Goal: Task Accomplishment & Management: Use online tool/utility

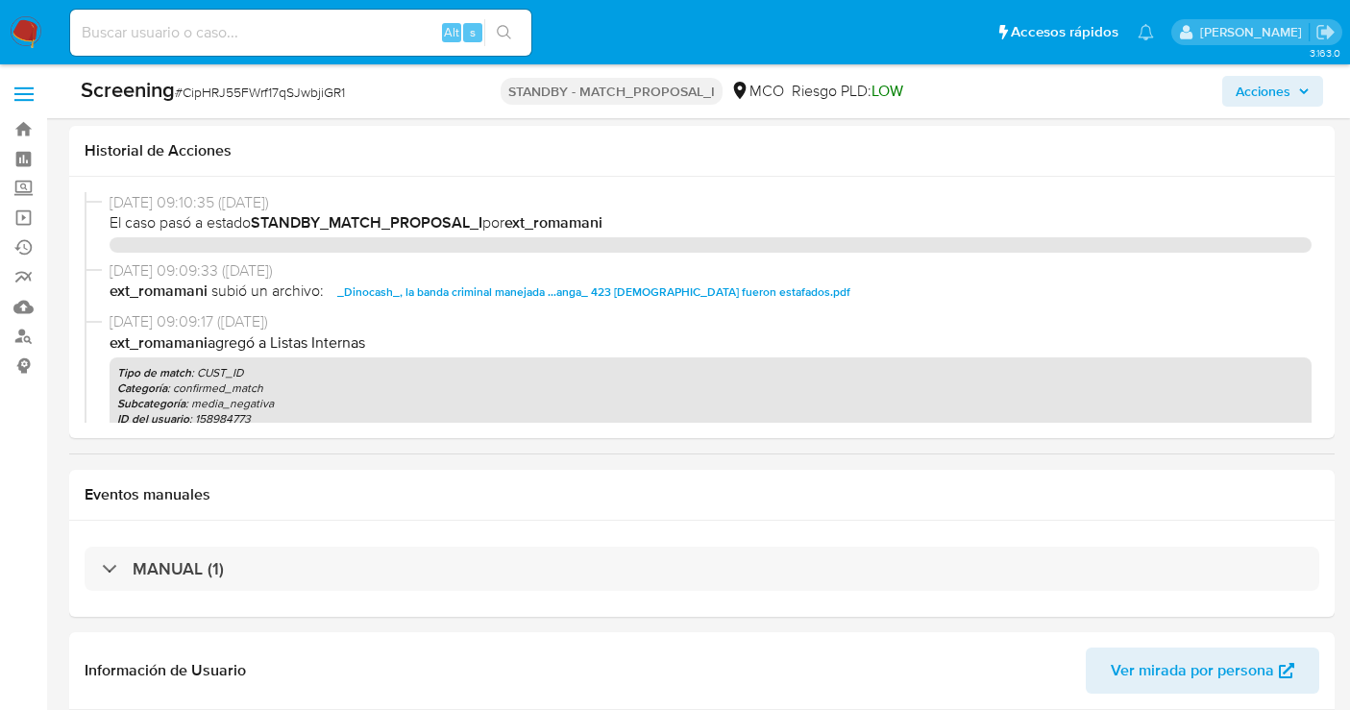
select select "10"
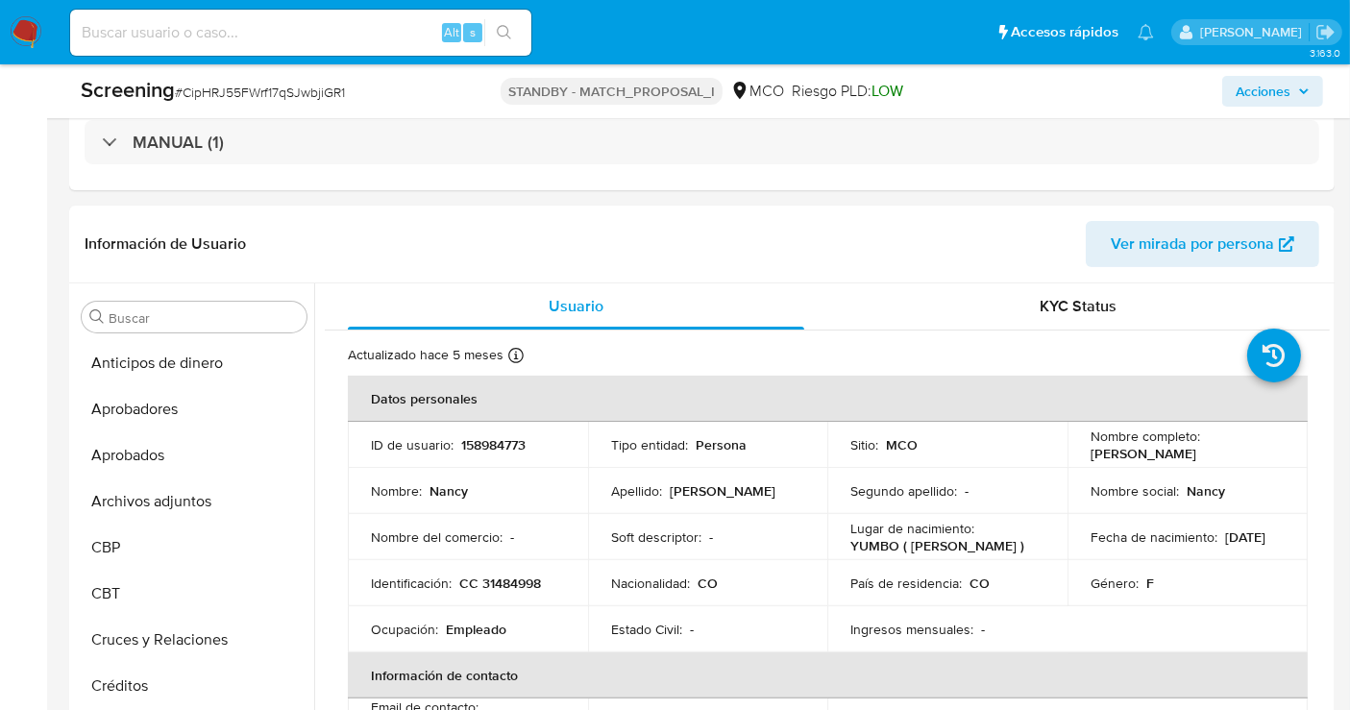
scroll to position [107, 0]
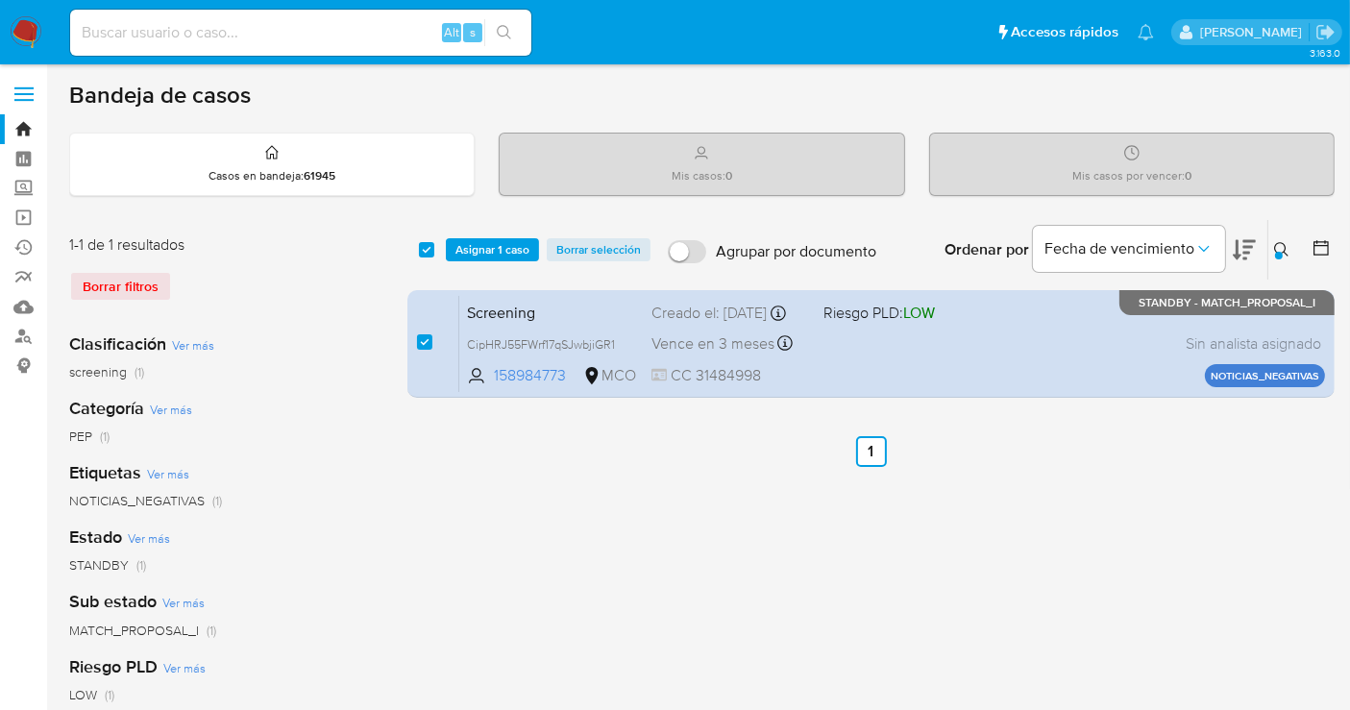
click at [607, 250] on span "Borrar selección" at bounding box center [598, 249] width 85 height 19
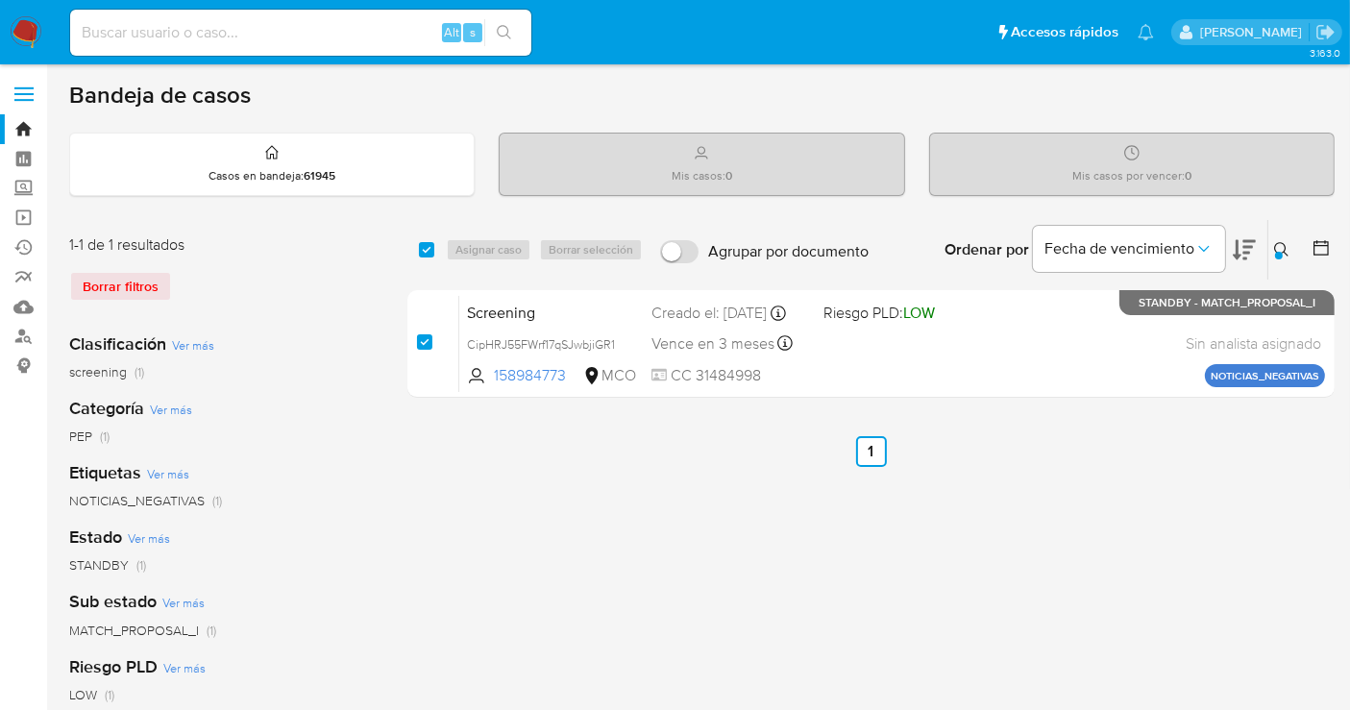
click at [148, 289] on div "Borrar filtros" at bounding box center [222, 286] width 307 height 31
click at [117, 274] on div "Borrar filtros" at bounding box center [222, 286] width 307 height 31
click at [107, 285] on div "Borrar filtros" at bounding box center [222, 286] width 307 height 31
click at [1284, 251] on icon at bounding box center [1281, 249] width 14 height 14
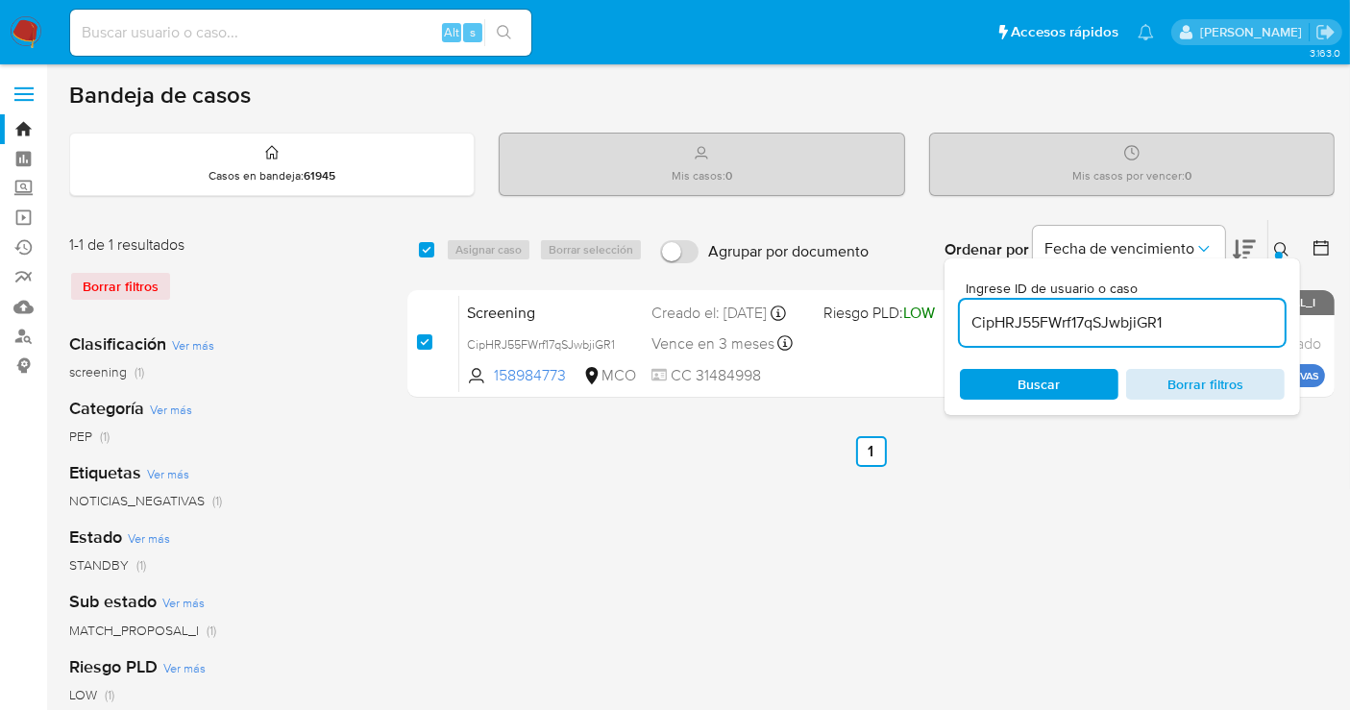
click at [1174, 392] on span "Borrar filtros" at bounding box center [1206, 384] width 132 height 27
click at [1045, 396] on div "Ingrese ID de usuario o caso CipHRJ55FWrf17qSJwbjiGR1 Buscar Borrar filtros" at bounding box center [1123, 336] width 356 height 157
click at [1045, 391] on span "Buscar" at bounding box center [1040, 384] width 42 height 31
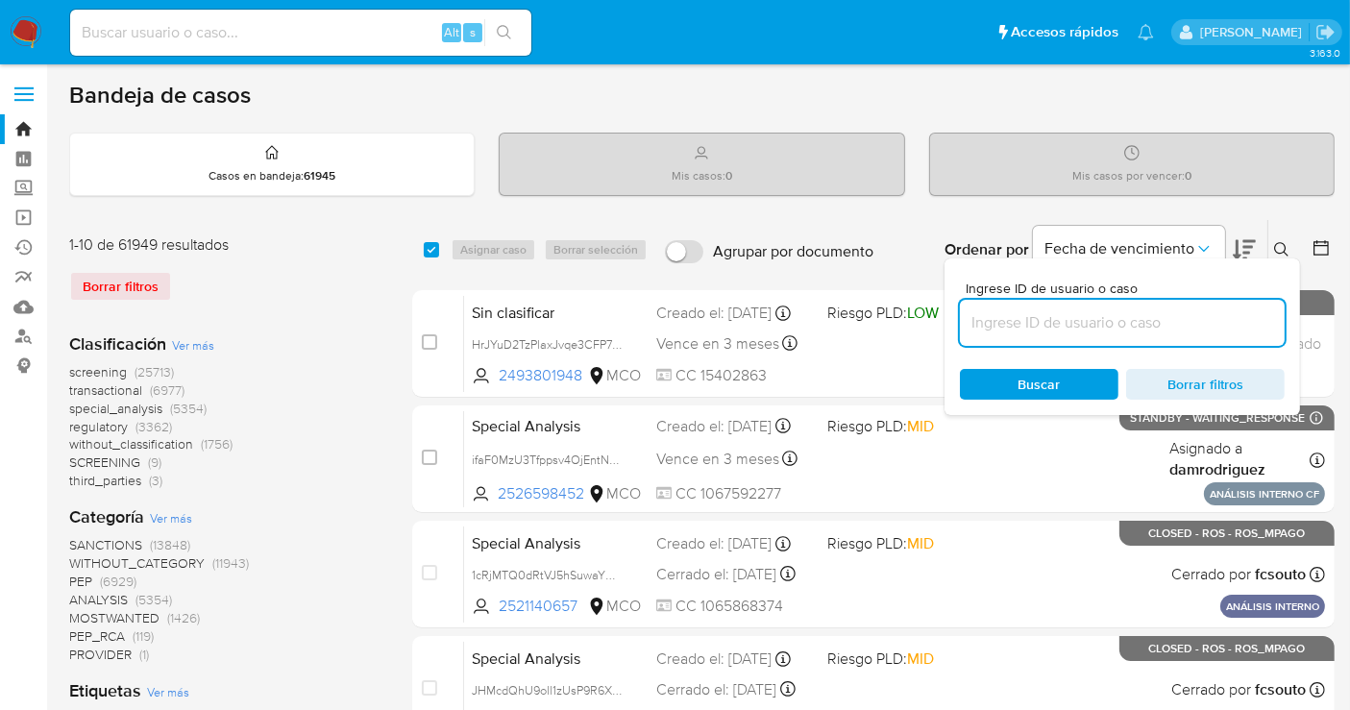
drag, startPoint x: 280, startPoint y: 258, endPoint x: 312, endPoint y: 250, distance: 33.6
click at [284, 255] on div "1-10 de 61949 resultados Borrar filtros" at bounding box center [222, 275] width 307 height 83
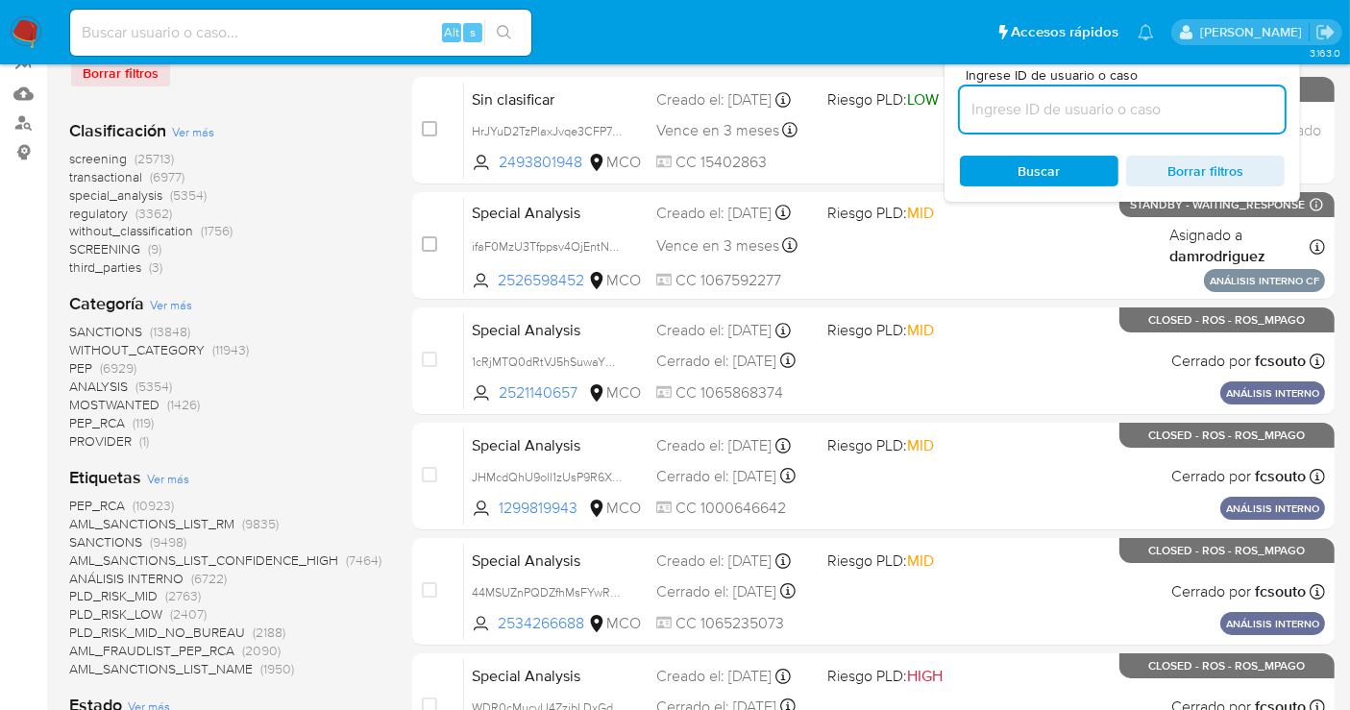
scroll to position [107, 0]
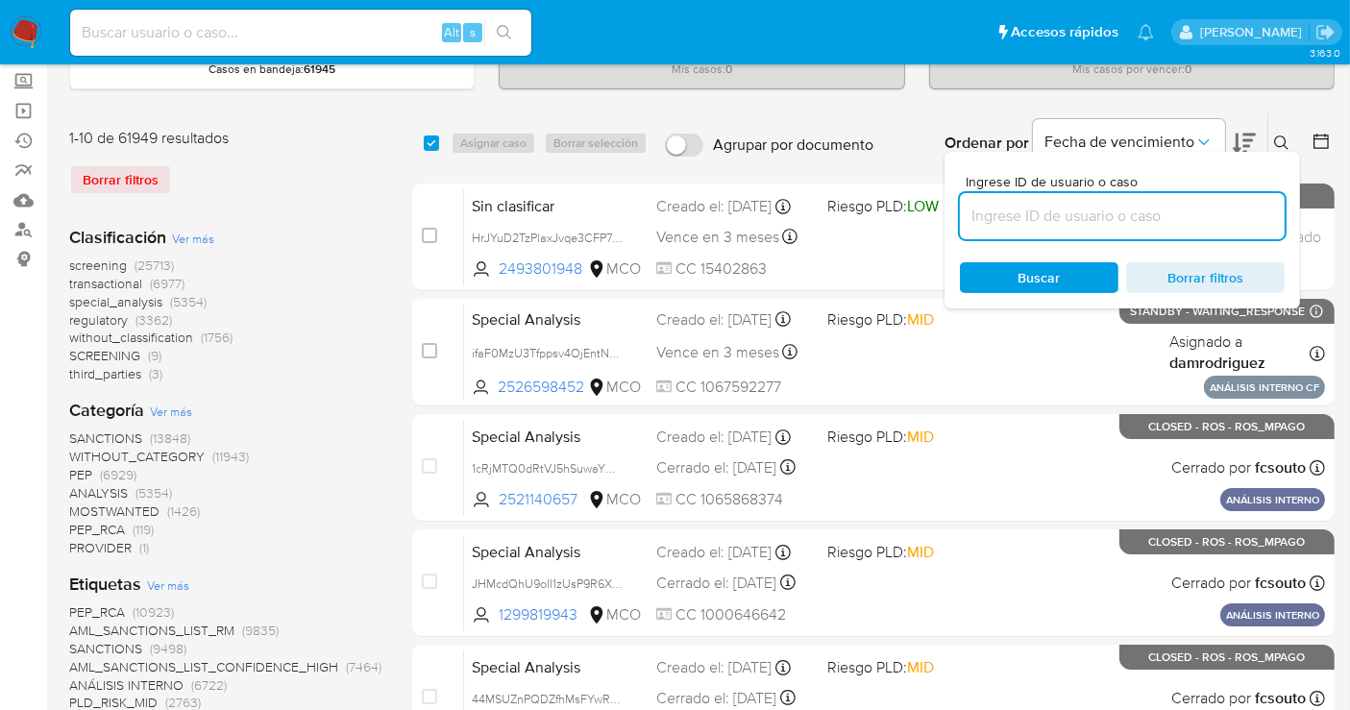
click at [103, 265] on span "screening" at bounding box center [98, 265] width 58 height 19
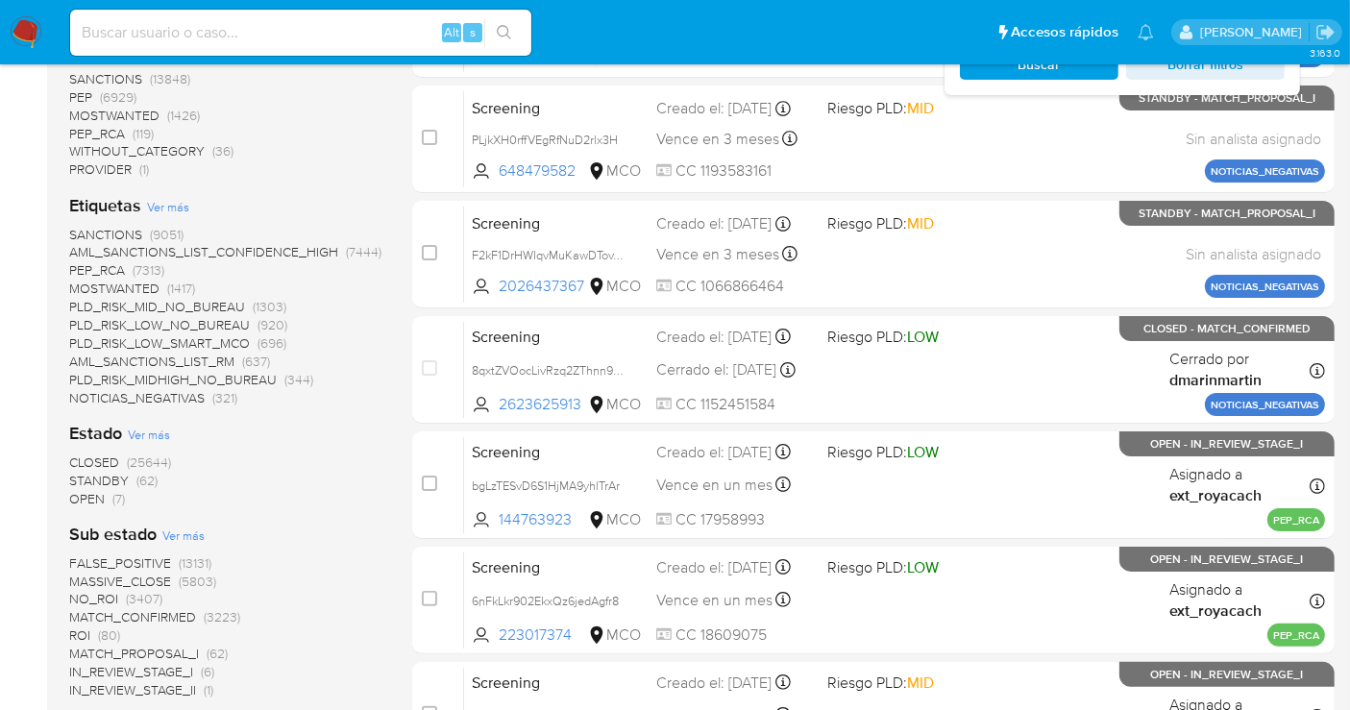
scroll to position [427, 0]
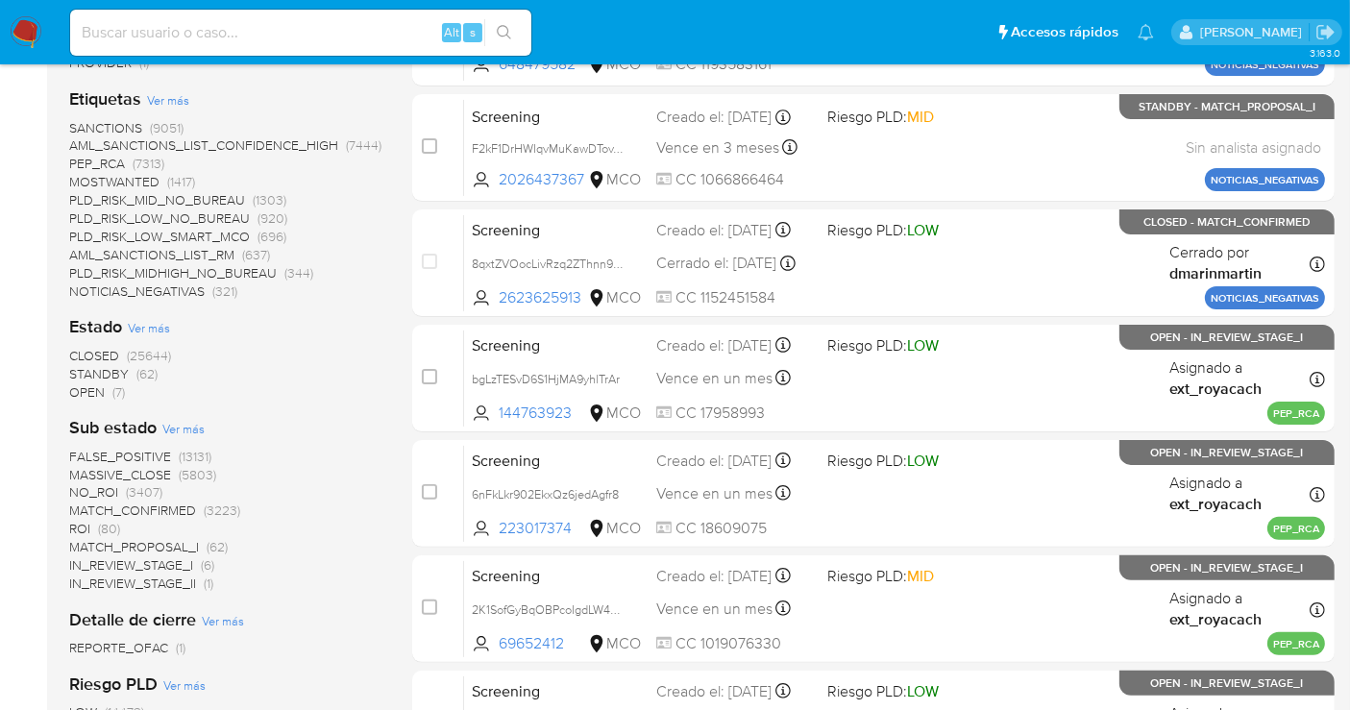
click at [93, 389] on span "OPEN" at bounding box center [87, 391] width 36 height 19
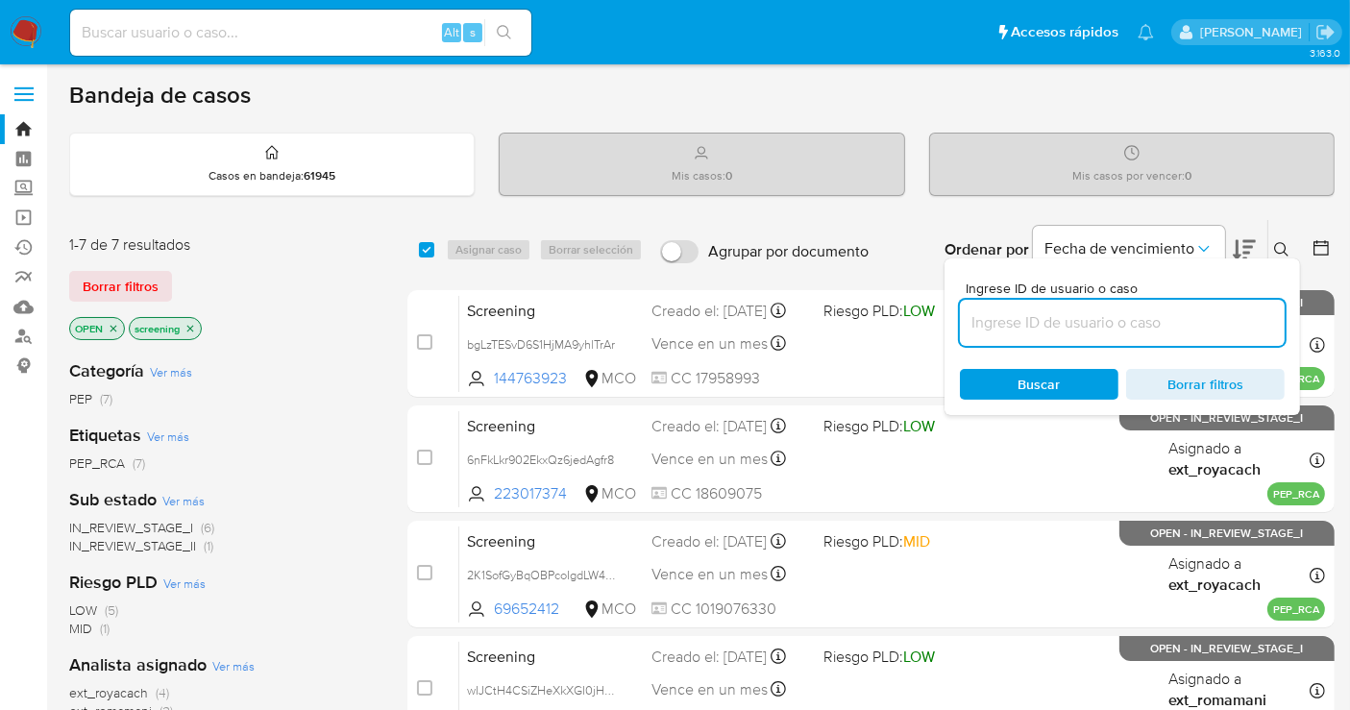
click at [1279, 242] on icon at bounding box center [1281, 249] width 15 height 15
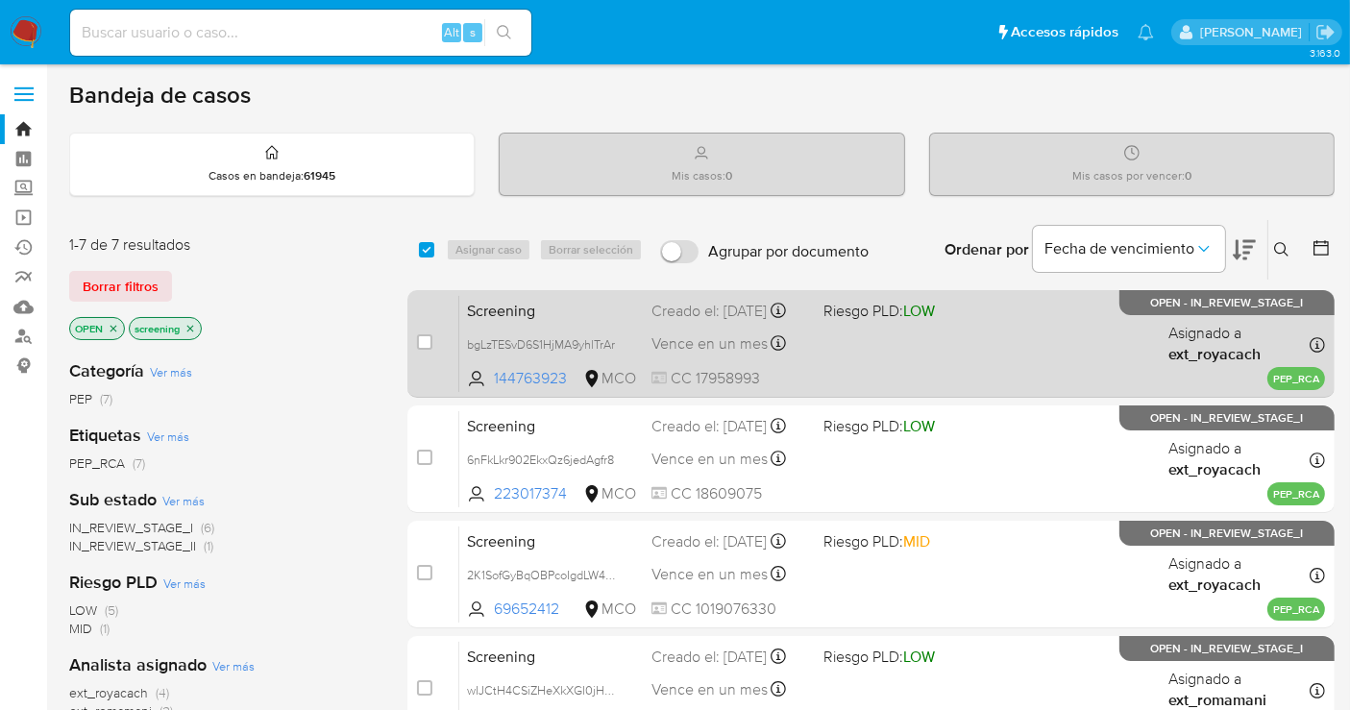
click at [1045, 348] on div "Screening bgLzTESvD6S1HjMA9yhlTrAr 144763923 MCO Riesgo PLD: LOW Creado el: 09/…" at bounding box center [892, 343] width 866 height 97
click at [923, 346] on span at bounding box center [902, 344] width 157 height 4
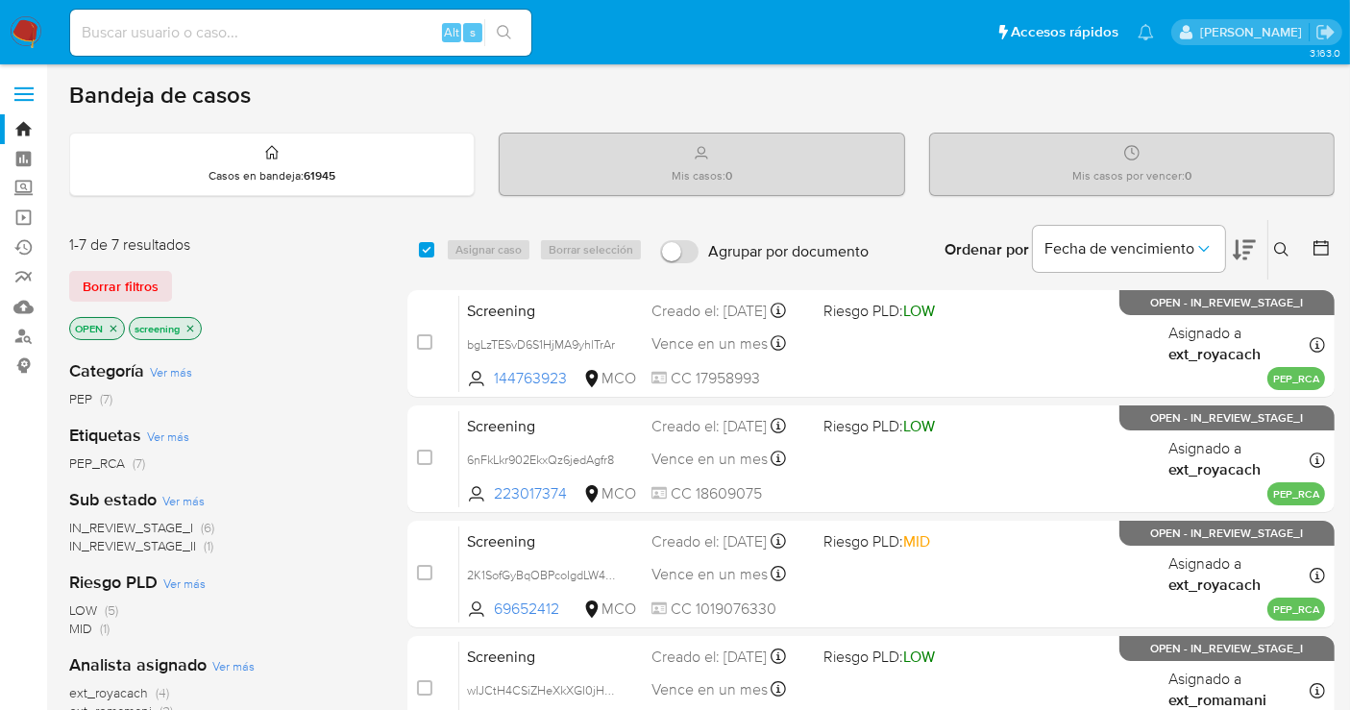
click at [115, 325] on icon "close-filter" at bounding box center [114, 329] width 12 height 12
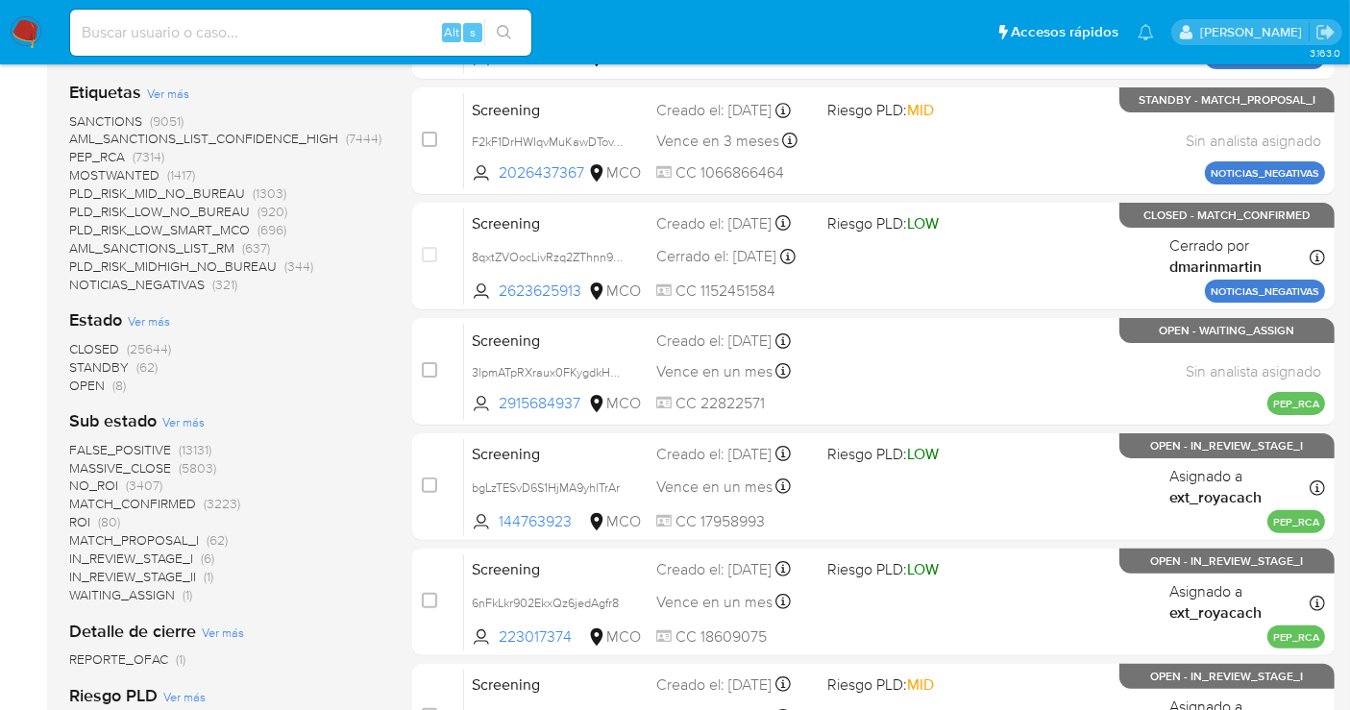
scroll to position [533, 0]
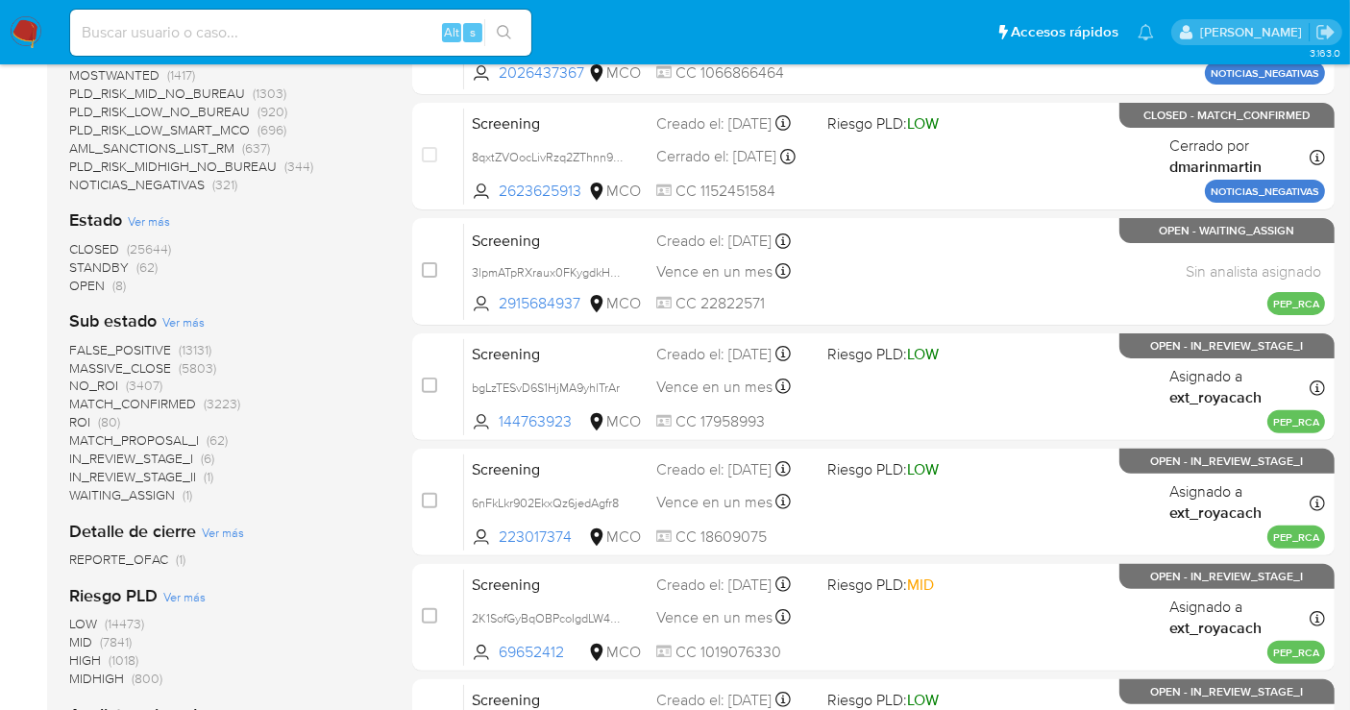
click at [103, 264] on span "STANDBY" at bounding box center [99, 267] width 60 height 19
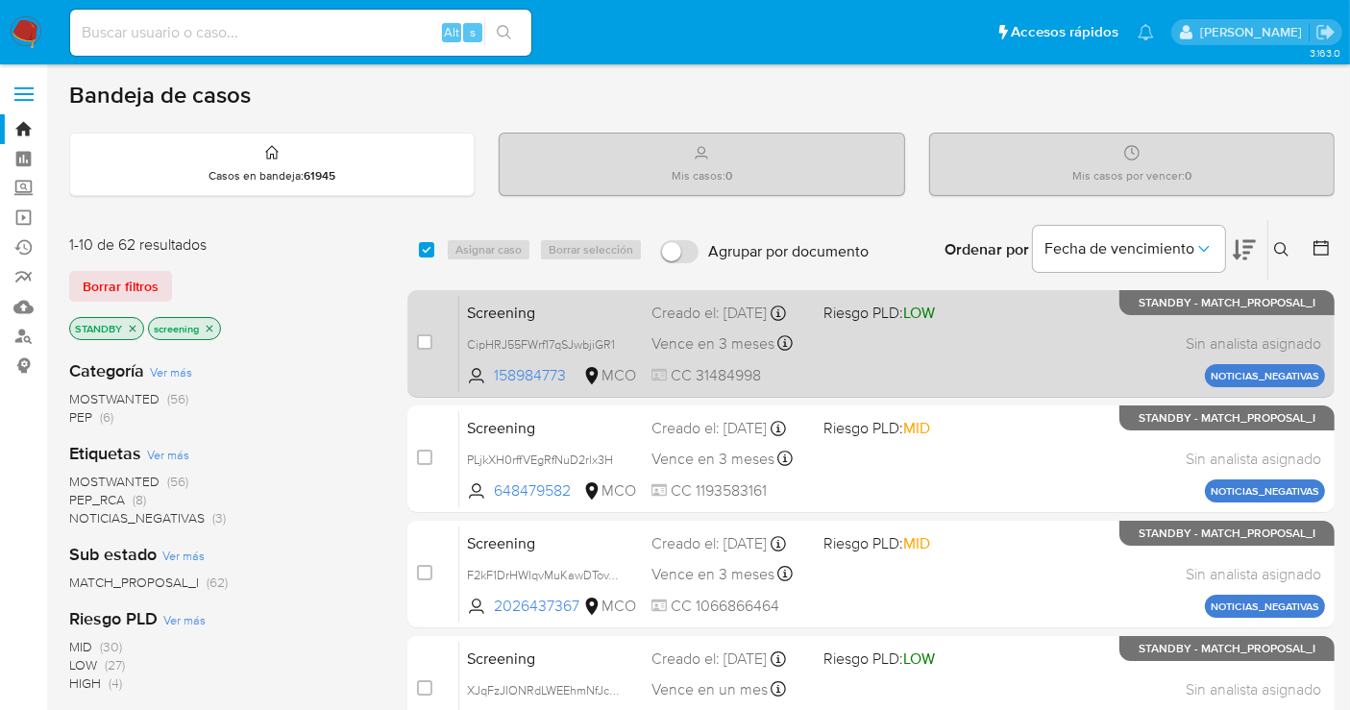
click at [1003, 338] on div "Screening CipHRJ55FWrf17qSJwbjiGR1 158984773 MCO Riesgo PLD: LOW Creado el: 30/…" at bounding box center [892, 343] width 866 height 97
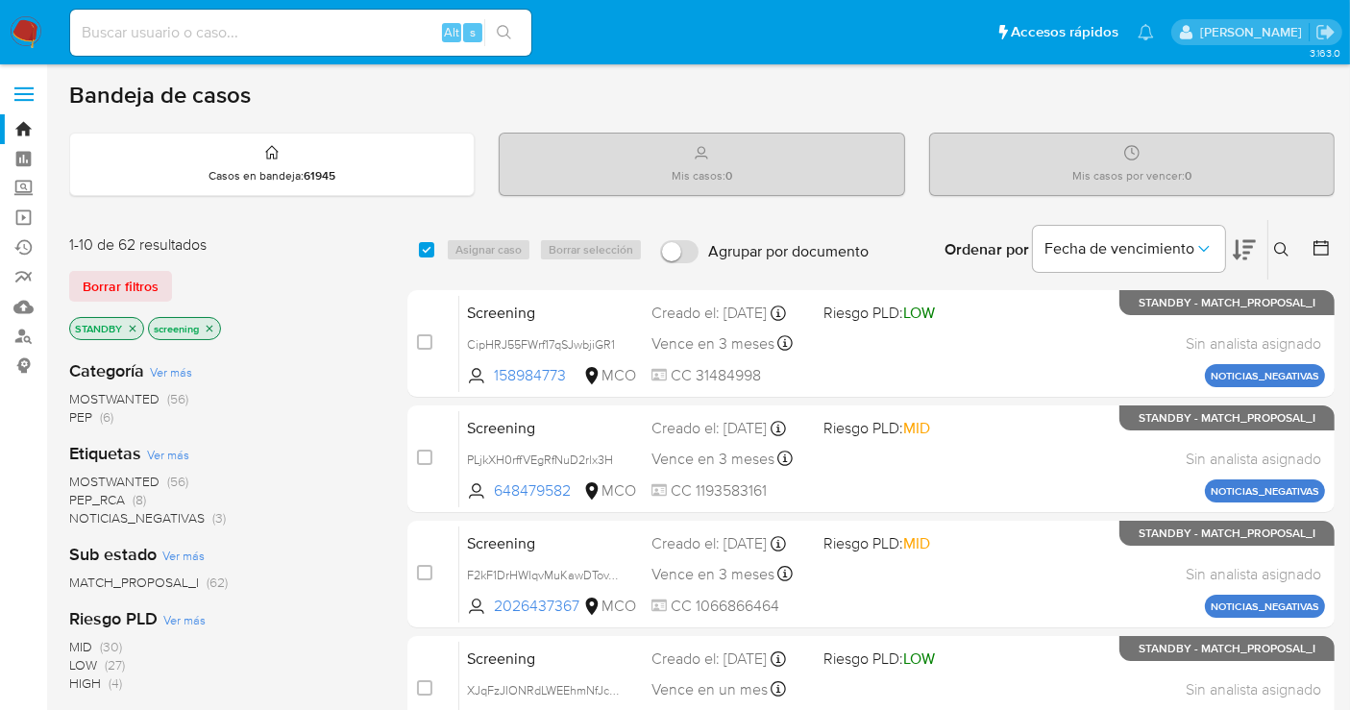
click at [130, 323] on icon "close-filter" at bounding box center [133, 329] width 12 height 12
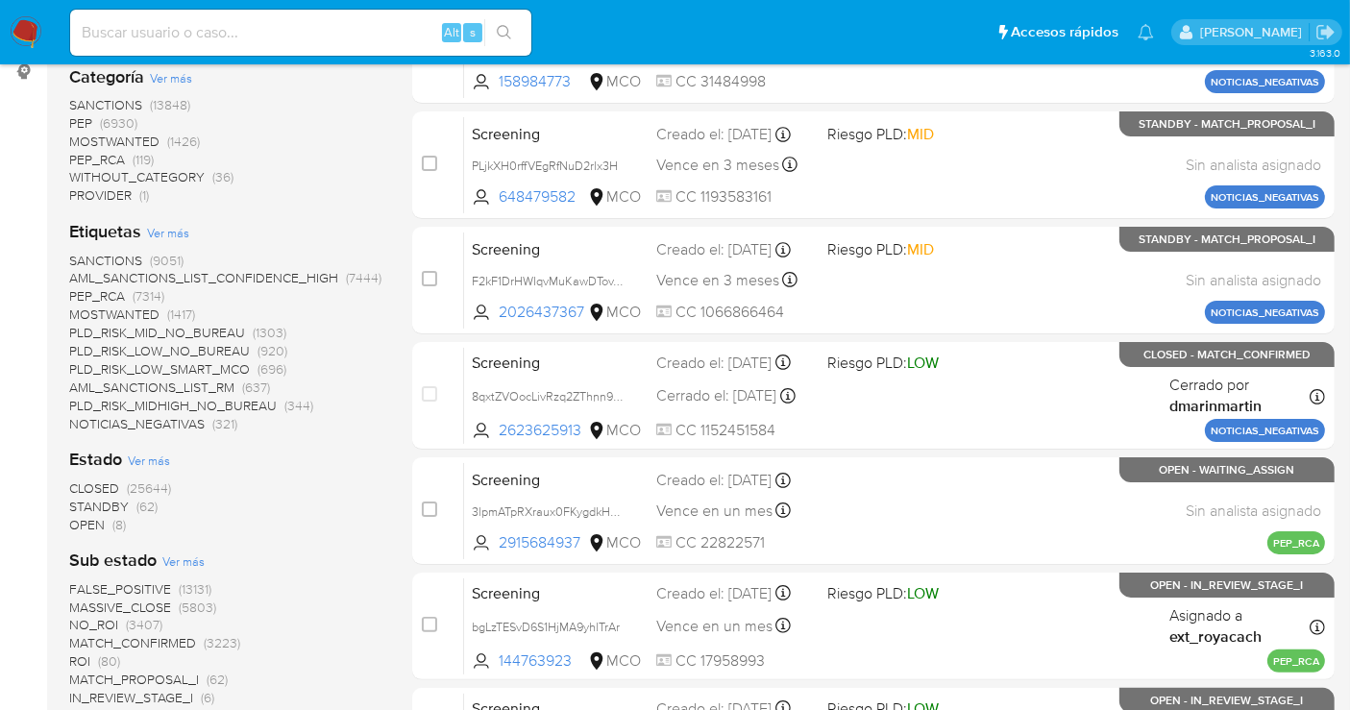
scroll to position [320, 0]
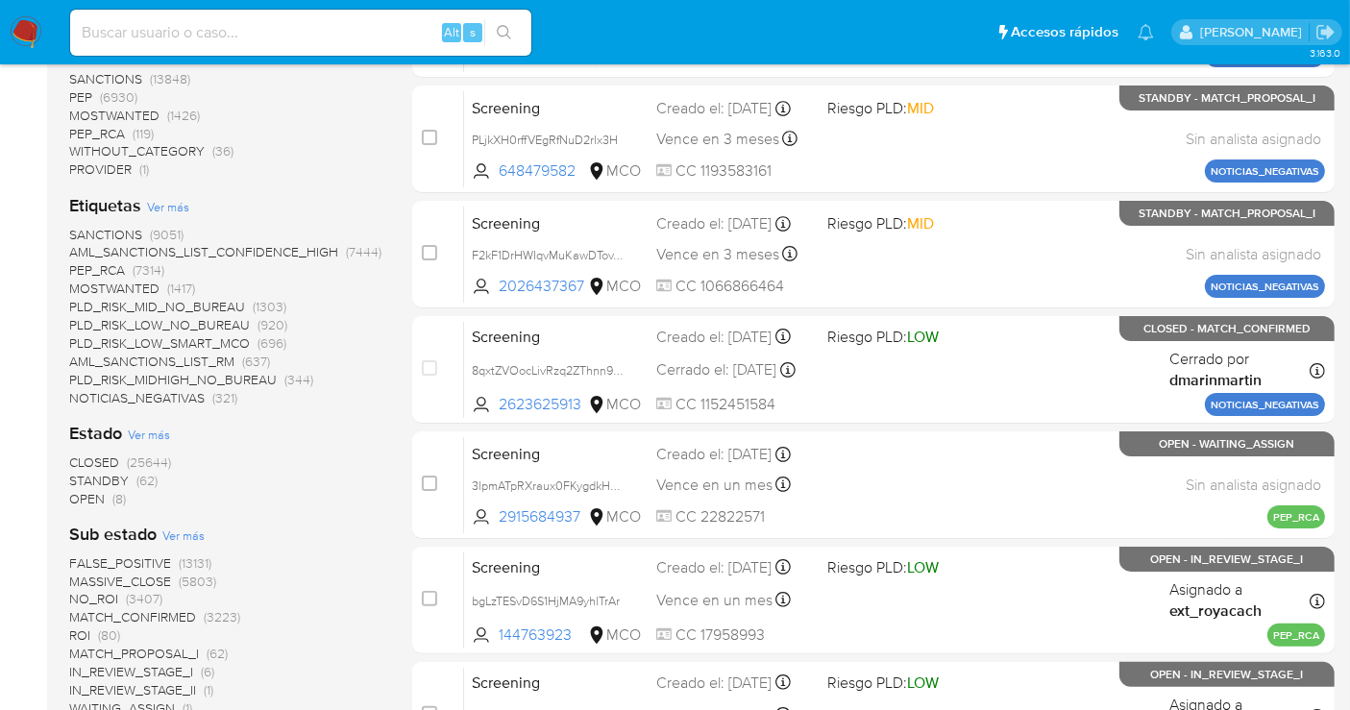
click at [98, 495] on span "OPEN" at bounding box center [87, 498] width 36 height 19
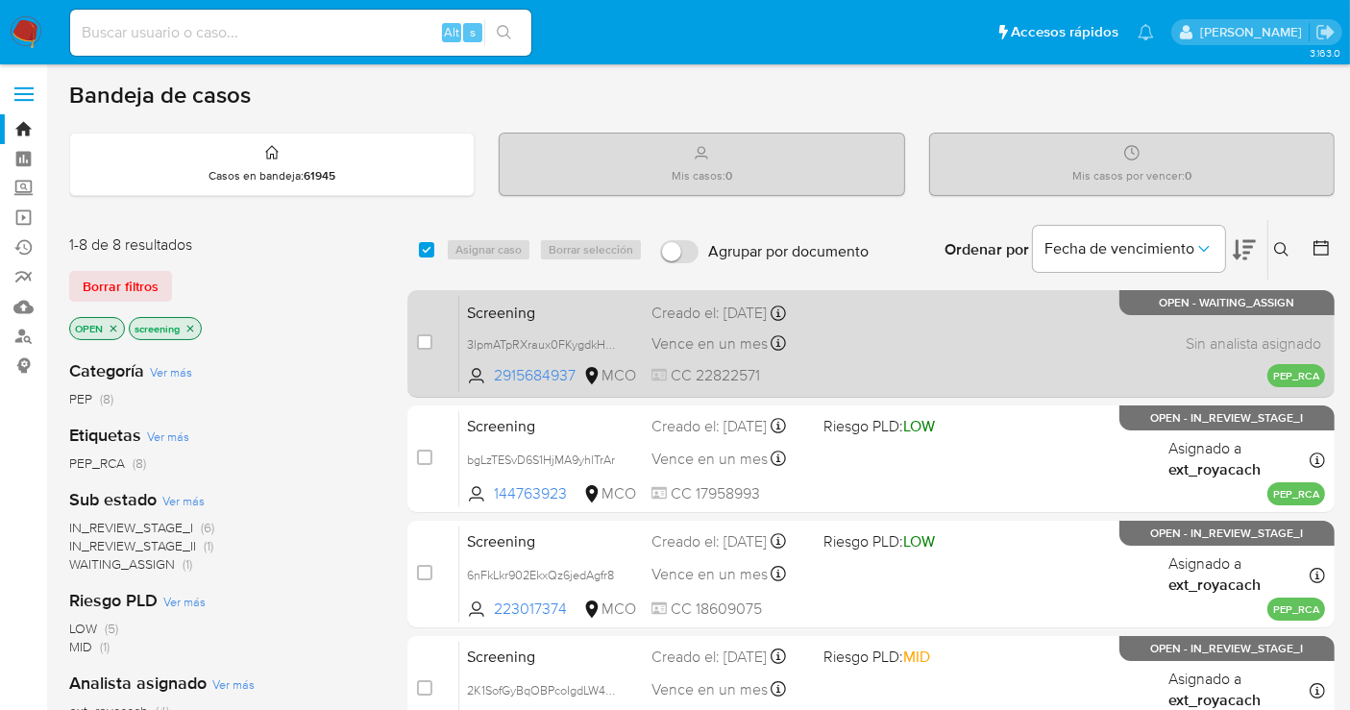
click at [984, 335] on div "Screening 3lpmATpRXraux0FKygdkHCW9 2915684937 MCO Creado el: 09/10/2025 Creado …" at bounding box center [892, 343] width 866 height 97
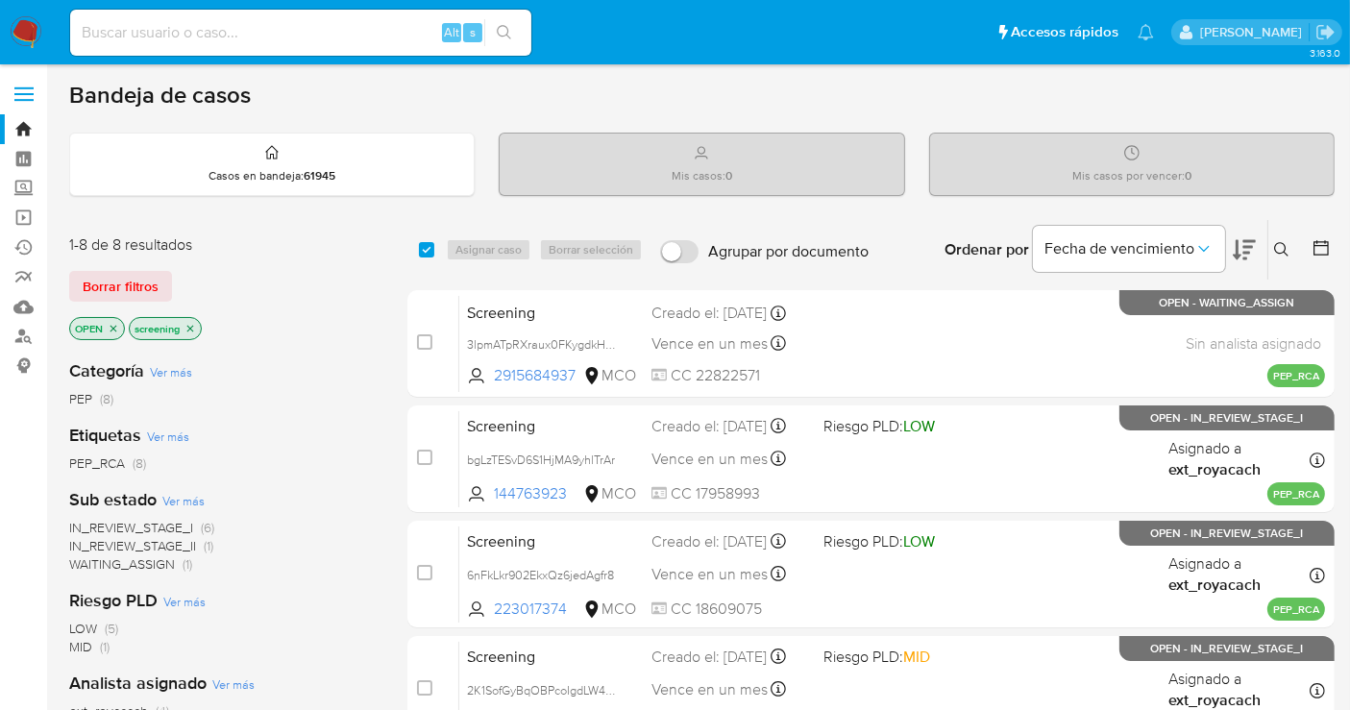
click at [146, 527] on span "IN_REVIEW_STAGE_I" at bounding box center [131, 527] width 124 height 19
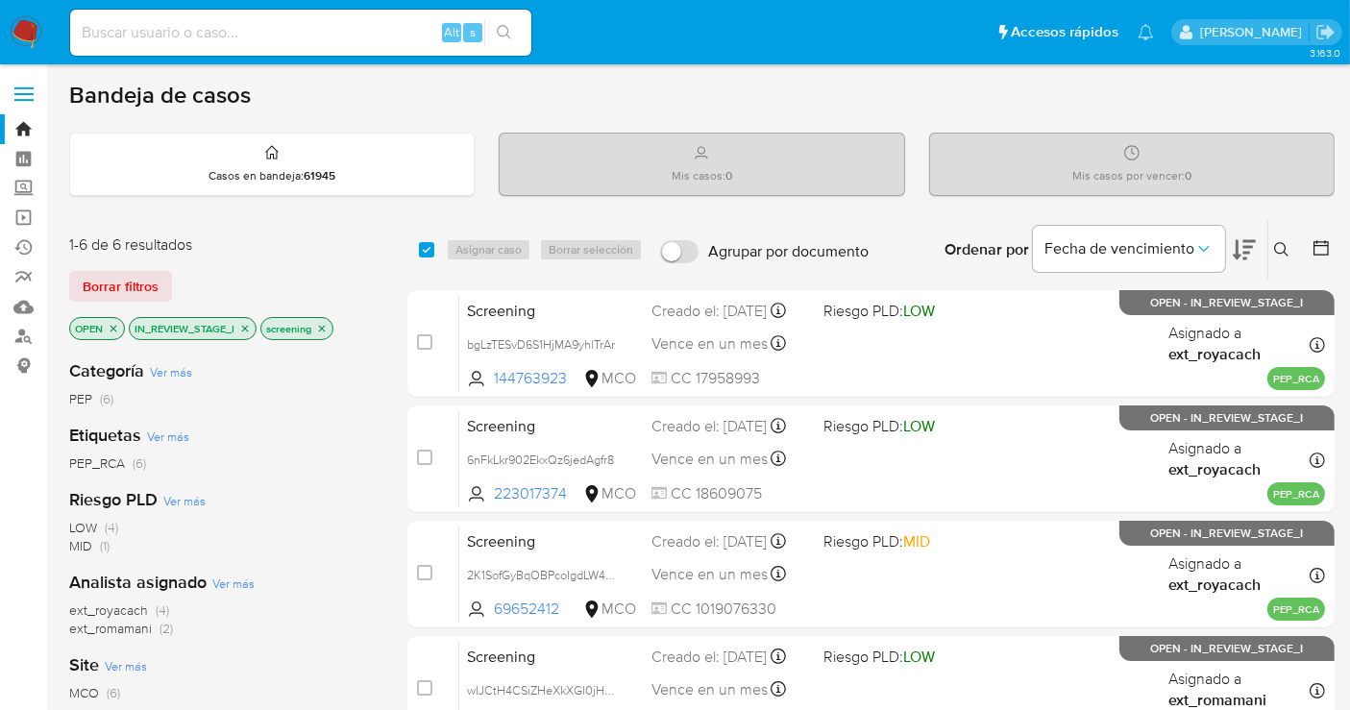
click at [242, 331] on icon "close-filter" at bounding box center [245, 329] width 12 height 12
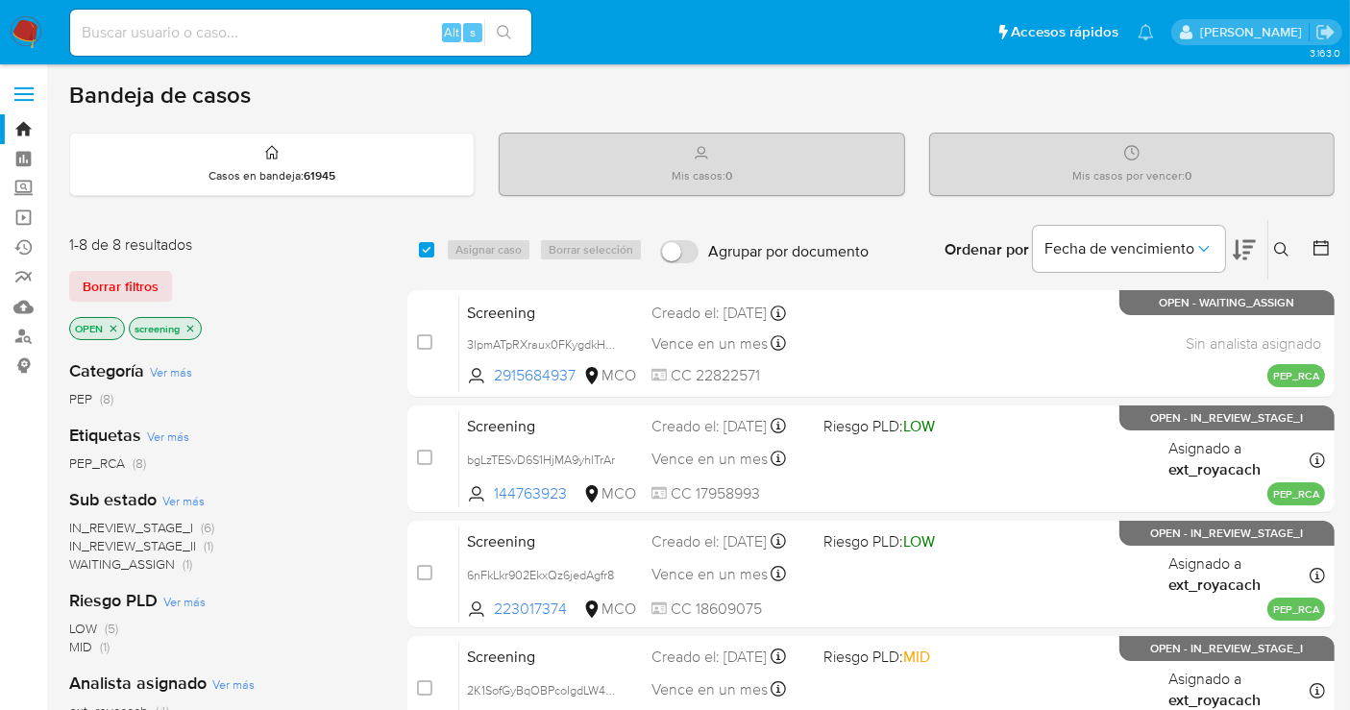
click at [172, 544] on span "IN_REVIEW_STAGE_II" at bounding box center [132, 545] width 127 height 19
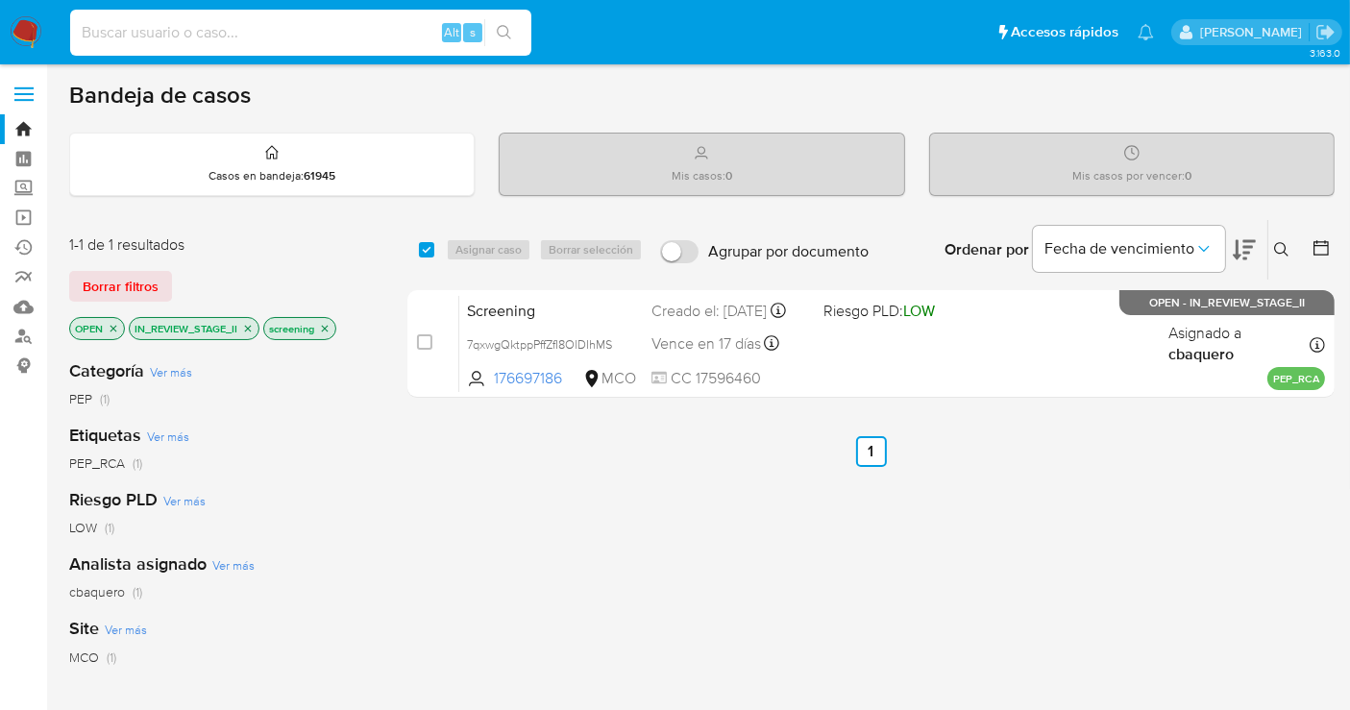
click at [209, 30] on input at bounding box center [300, 32] width 461 height 25
paste input "SxRfV0Wvko7XFaD3VSDcvnwN"
type input "SxRfV0Wvko7XFaD3VSDcvnwN"
click at [502, 32] on icon "search-icon" at bounding box center [504, 32] width 15 height 15
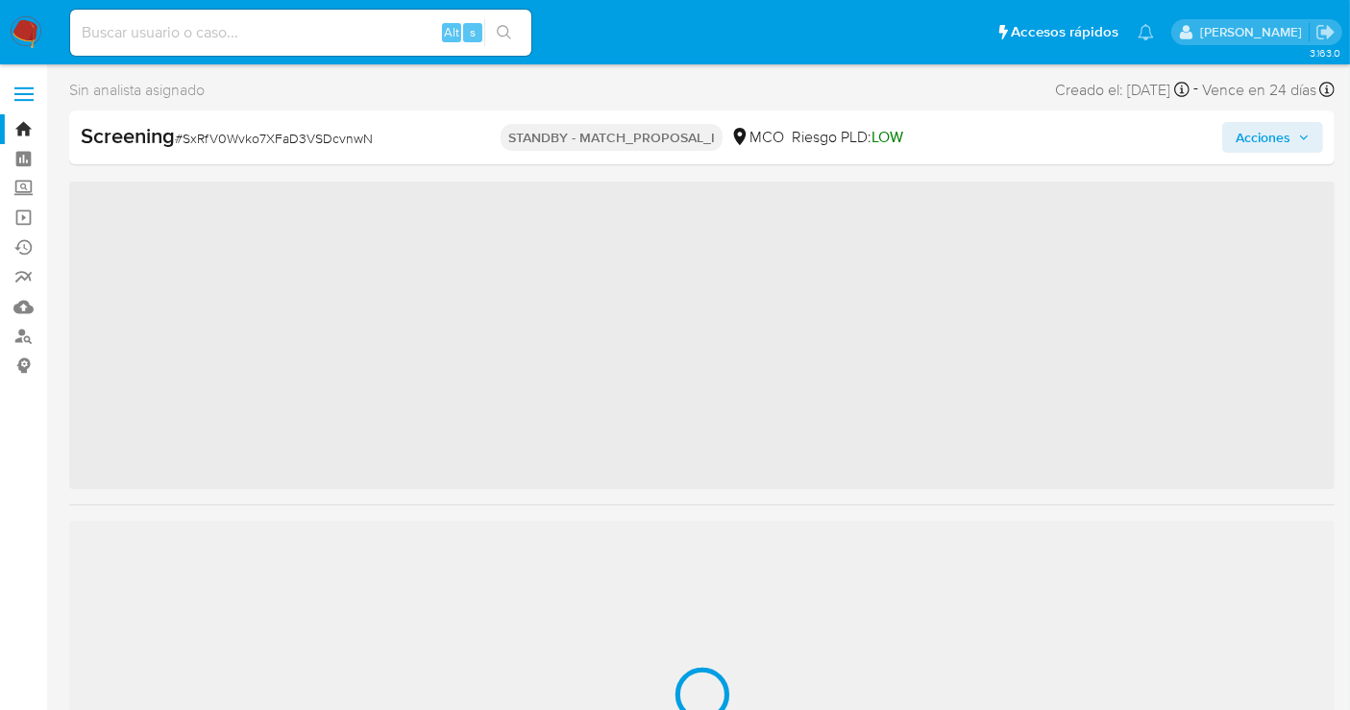
scroll to position [949, 0]
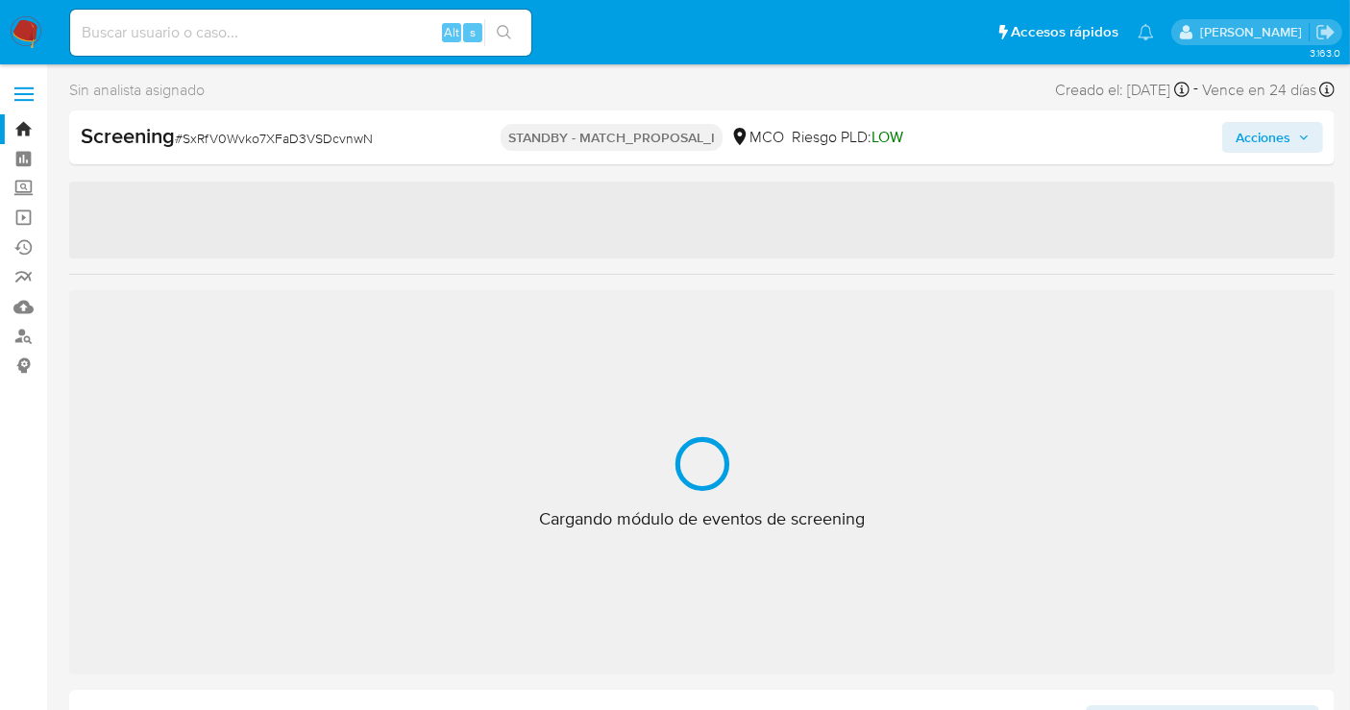
select select "10"
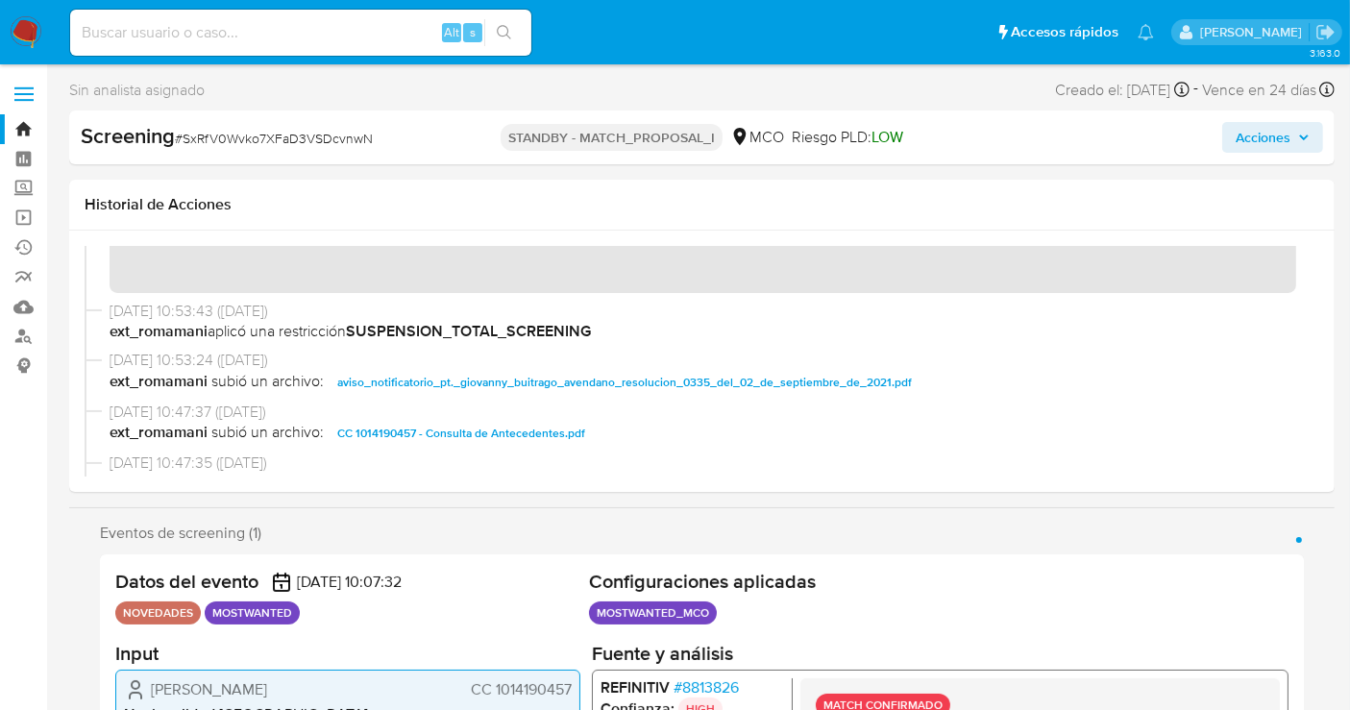
scroll to position [213, 0]
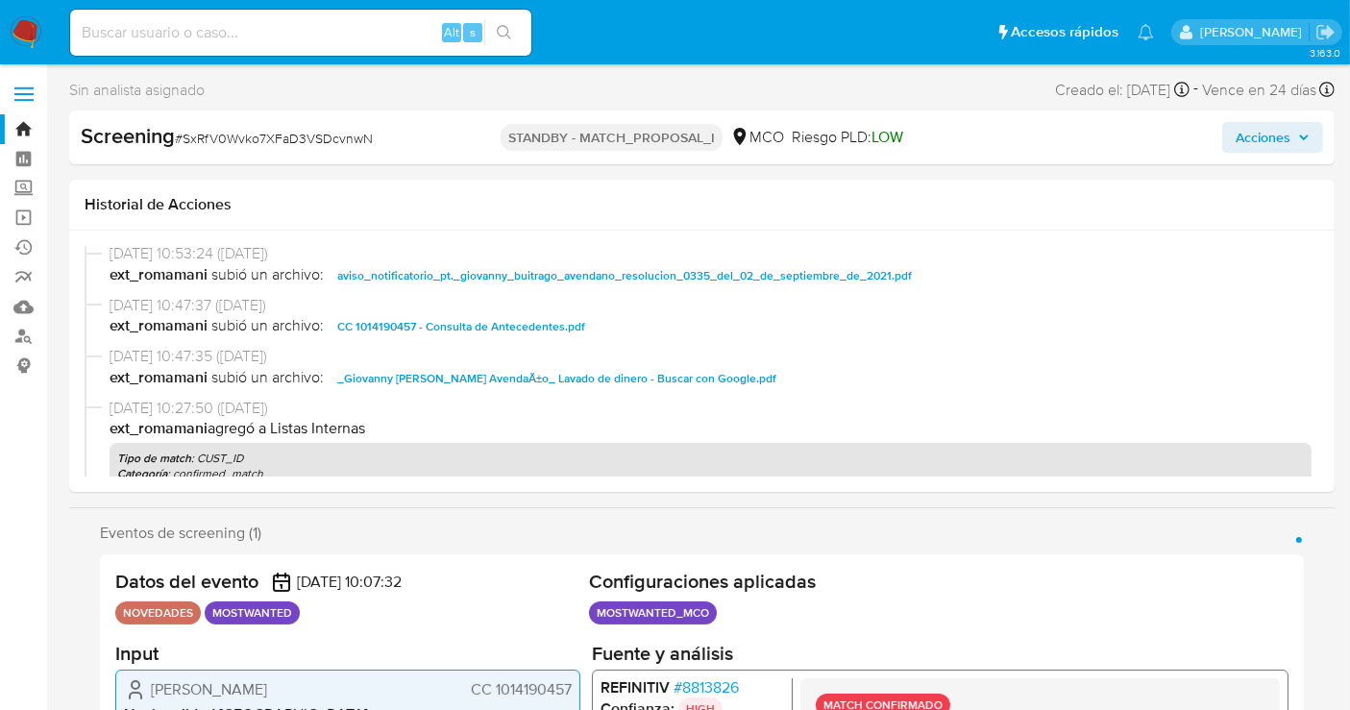
click at [1266, 141] on span "Acciones" at bounding box center [1263, 137] width 55 height 31
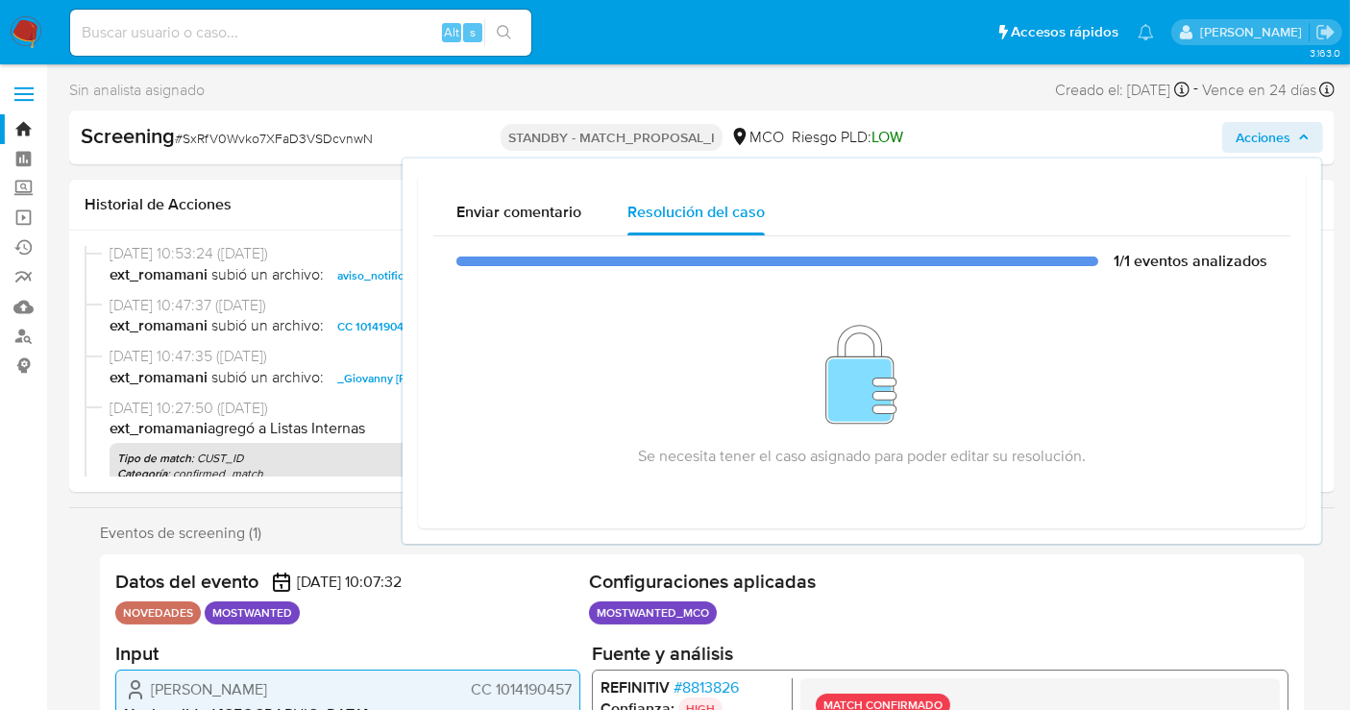
click at [1247, 133] on span "Acciones" at bounding box center [1263, 137] width 55 height 31
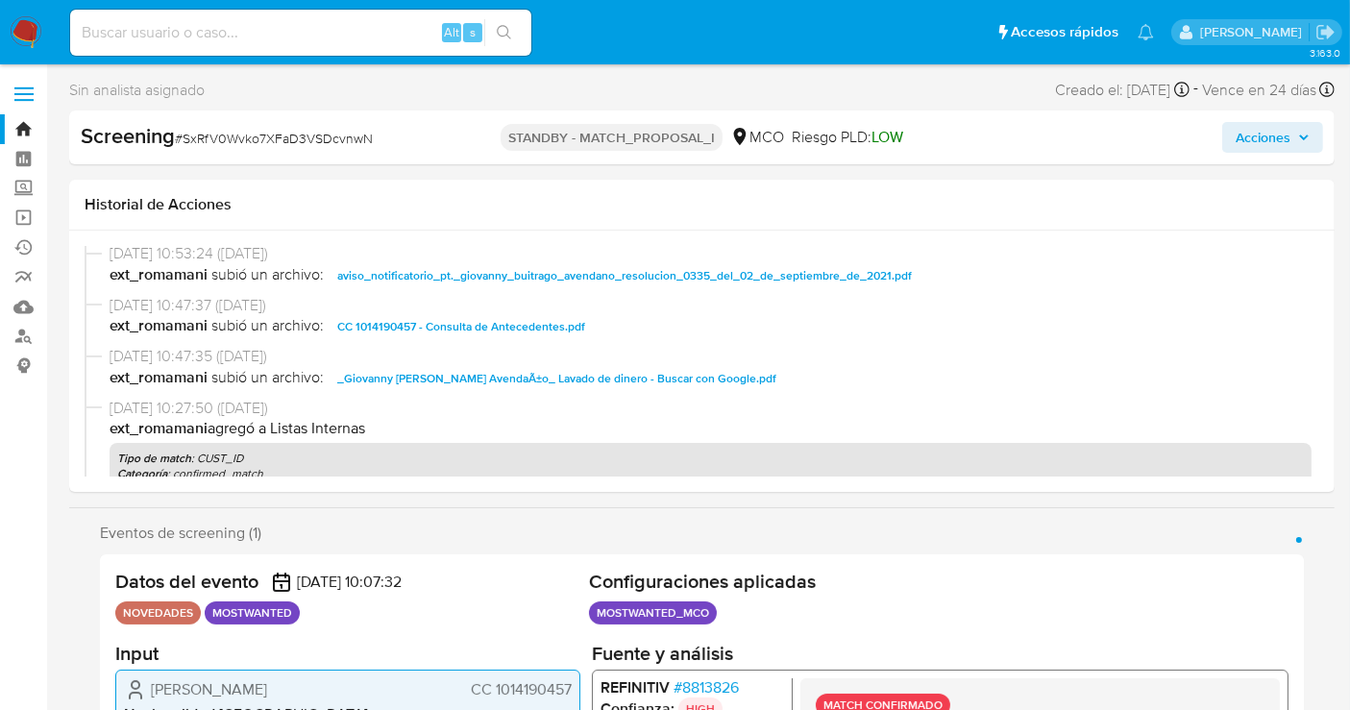
click at [1277, 138] on span "Acciones" at bounding box center [1263, 137] width 55 height 31
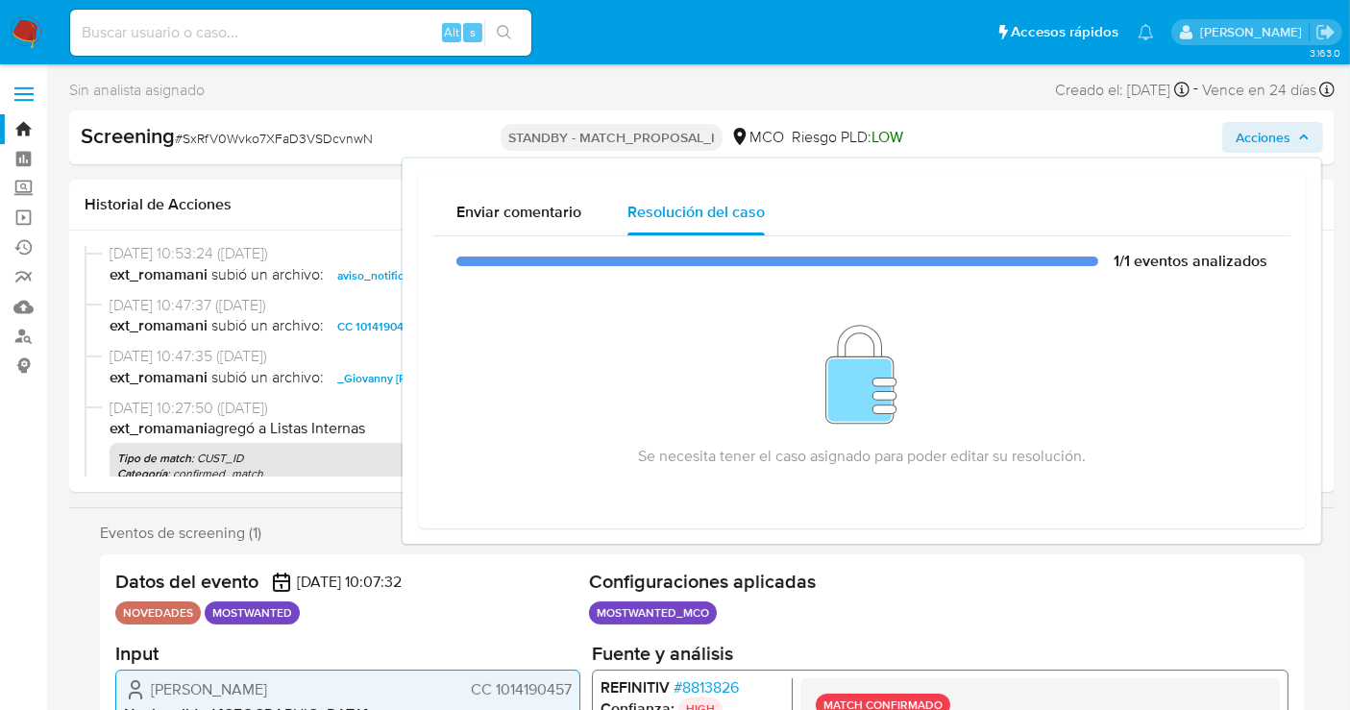
click at [1264, 137] on span "Acciones" at bounding box center [1263, 137] width 55 height 31
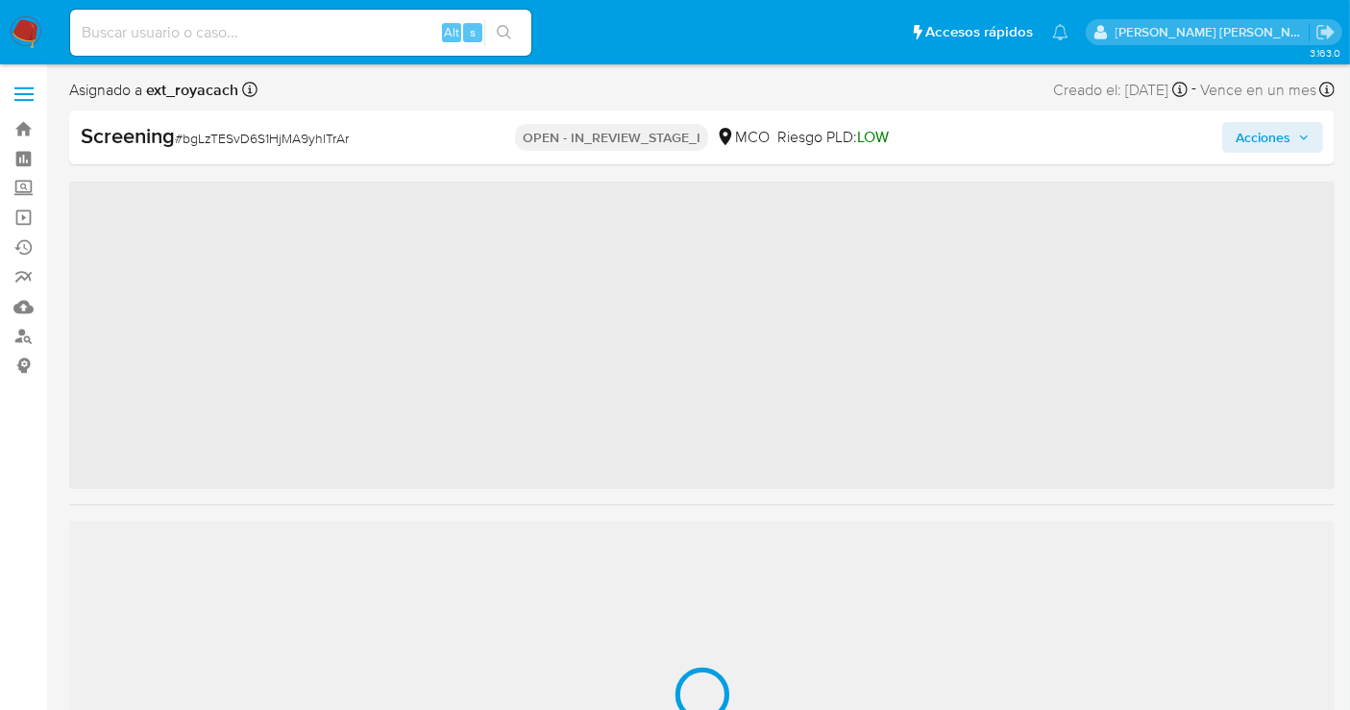
scroll to position [949, 0]
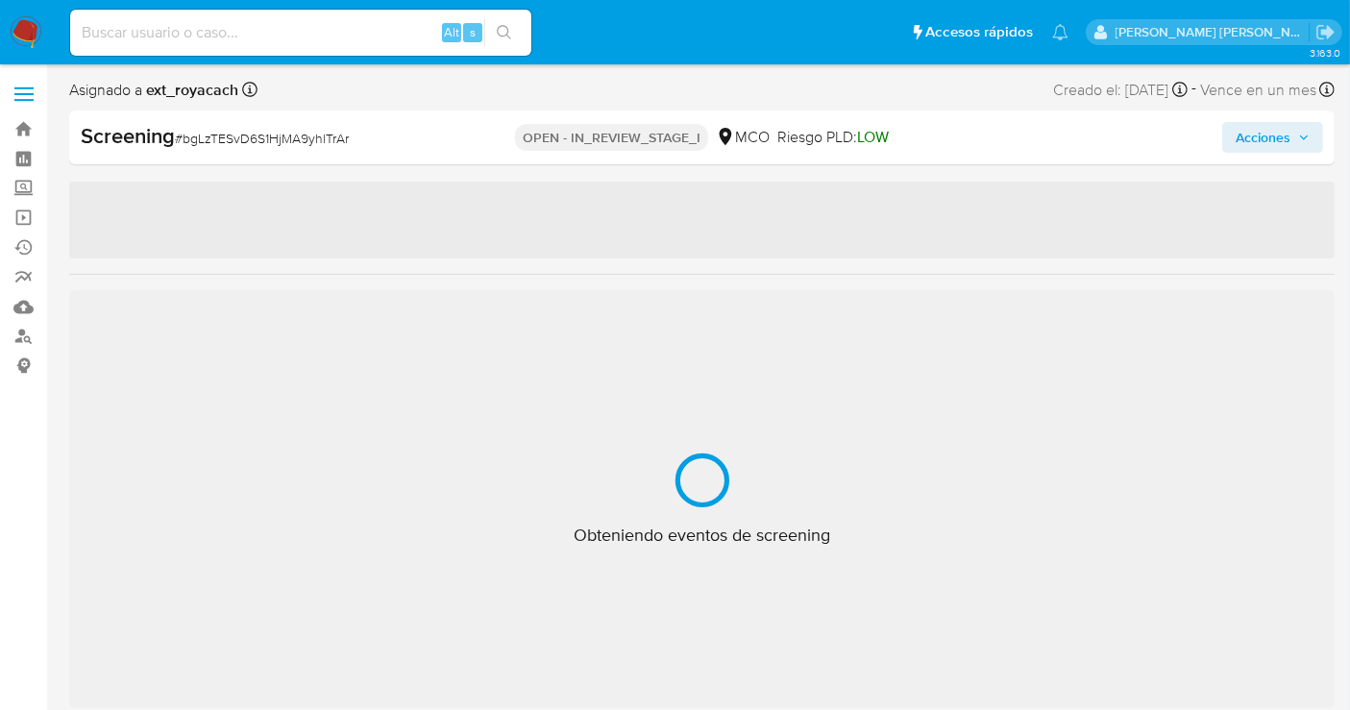
select select "10"
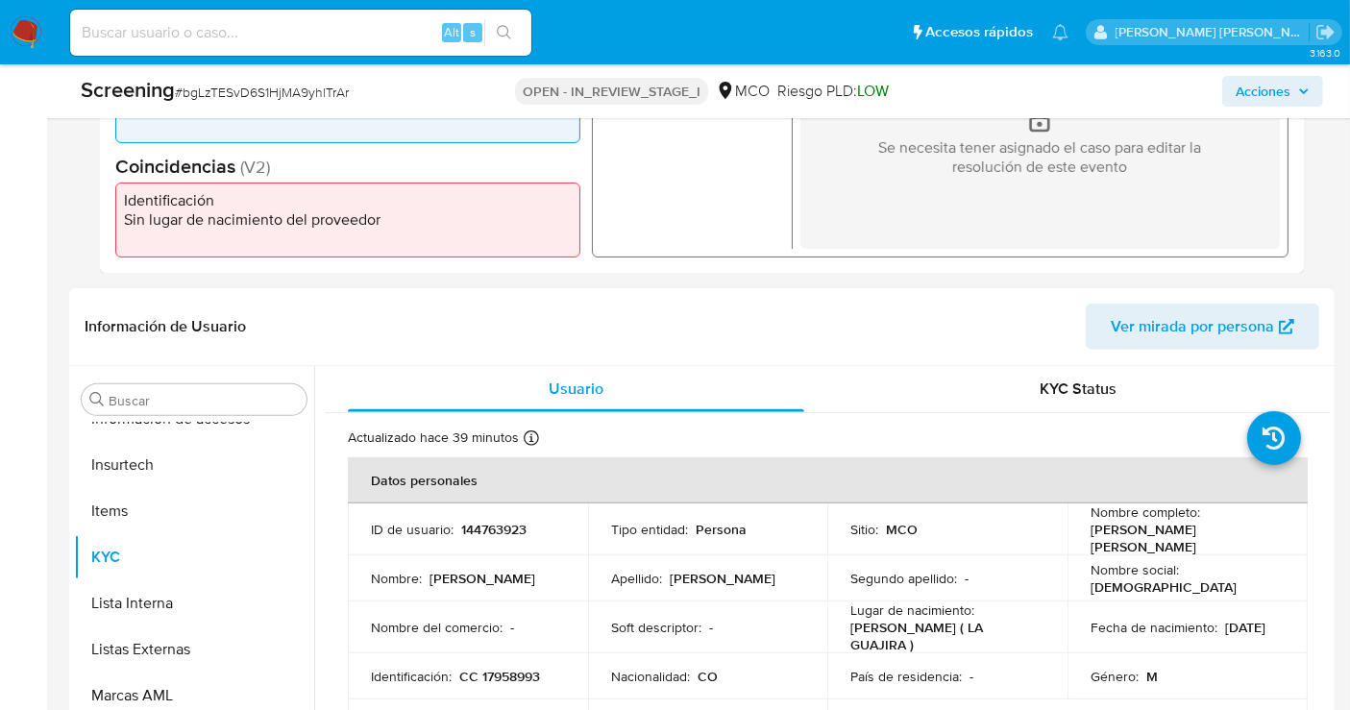
scroll to position [640, 0]
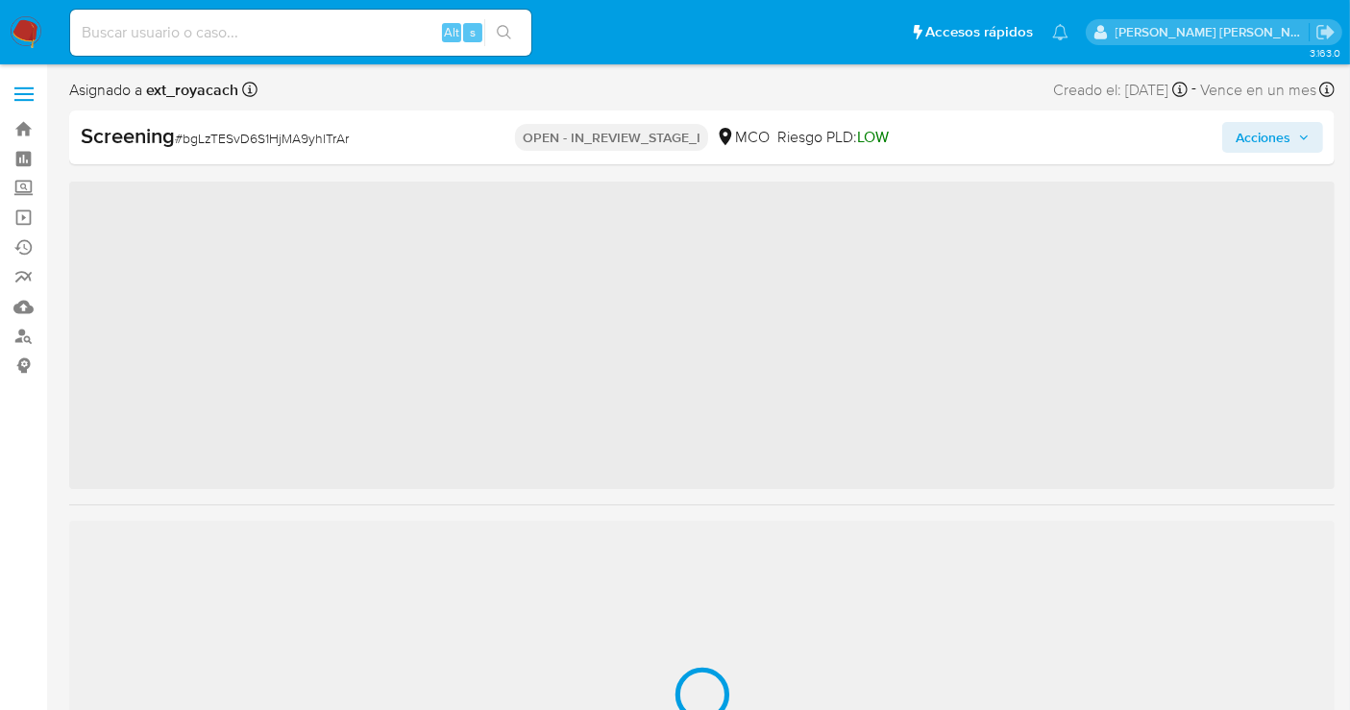
scroll to position [949, 0]
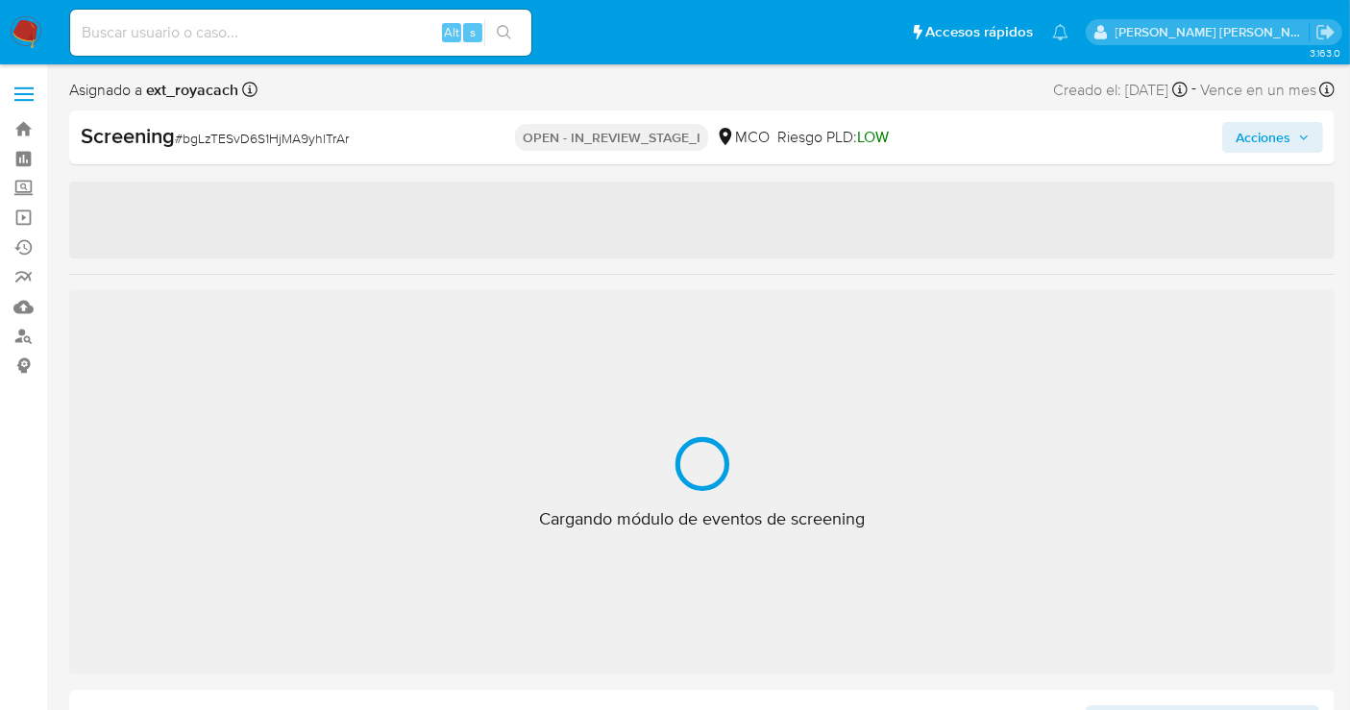
select select "10"
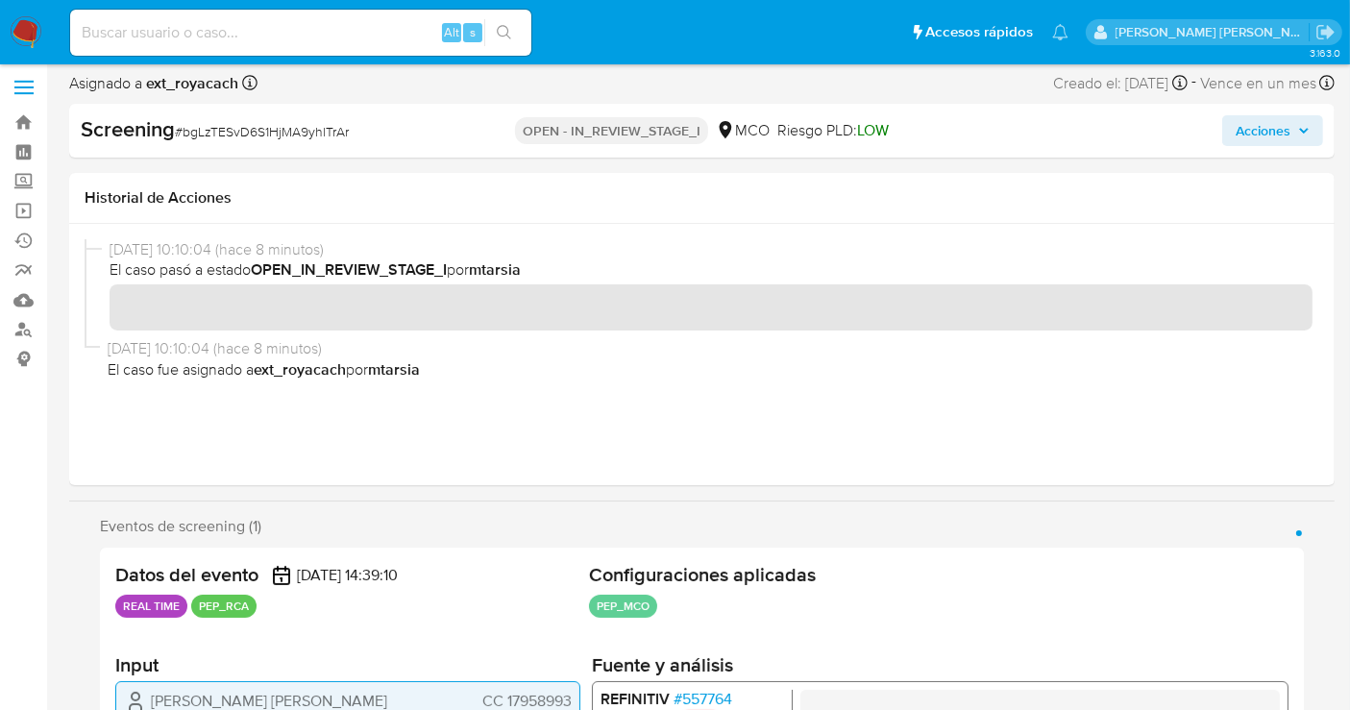
scroll to position [0, 0]
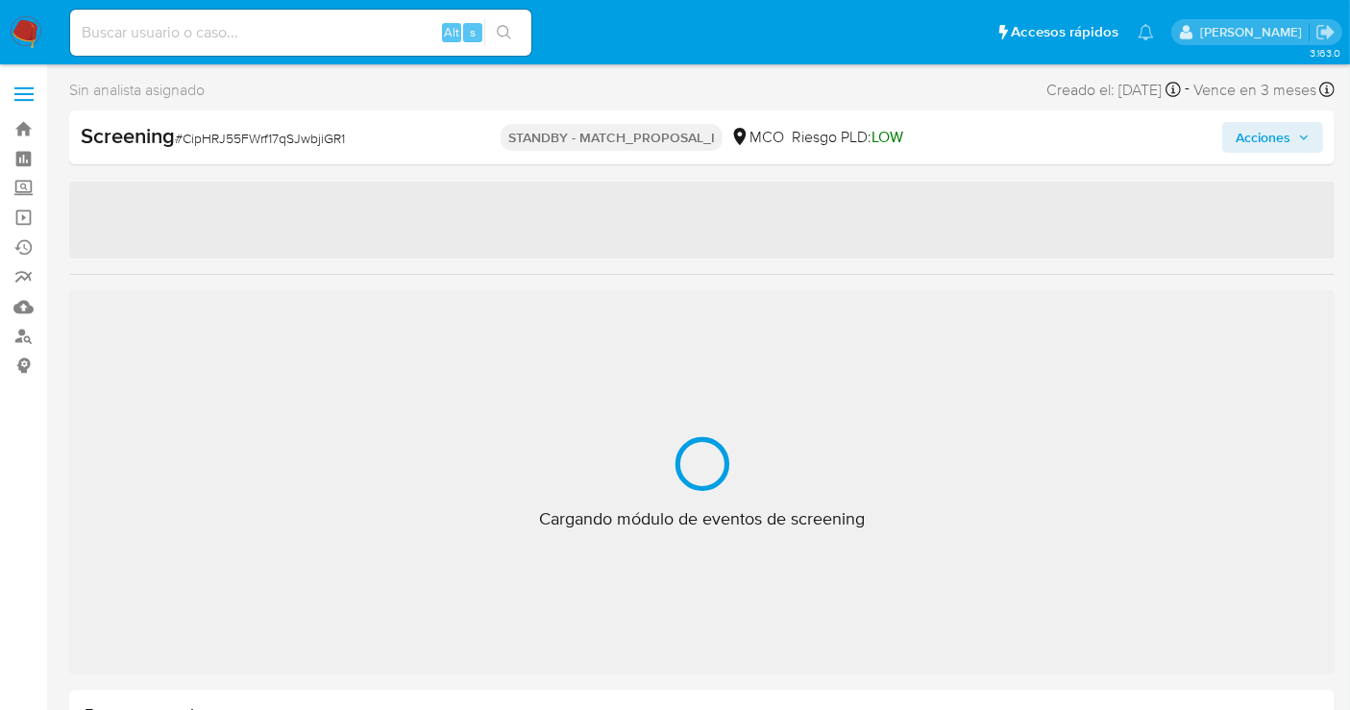
scroll to position [949, 0]
select select "10"
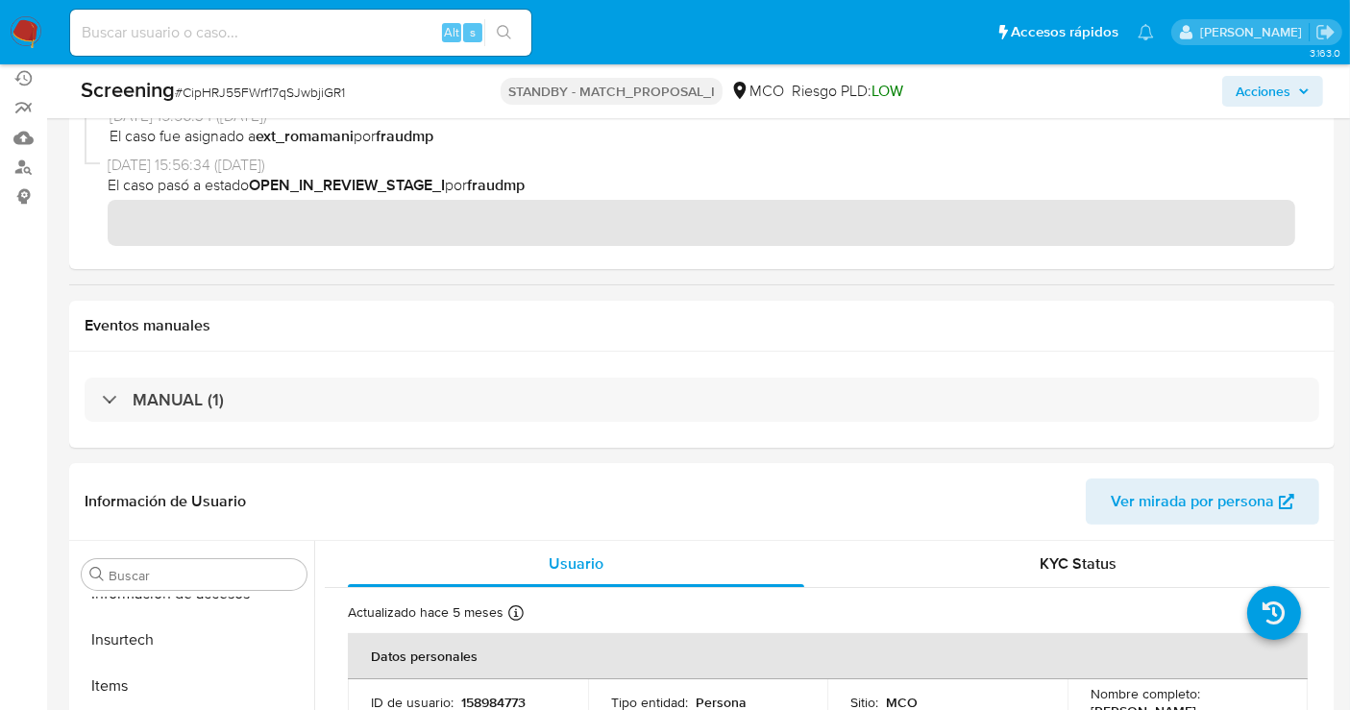
scroll to position [0, 0]
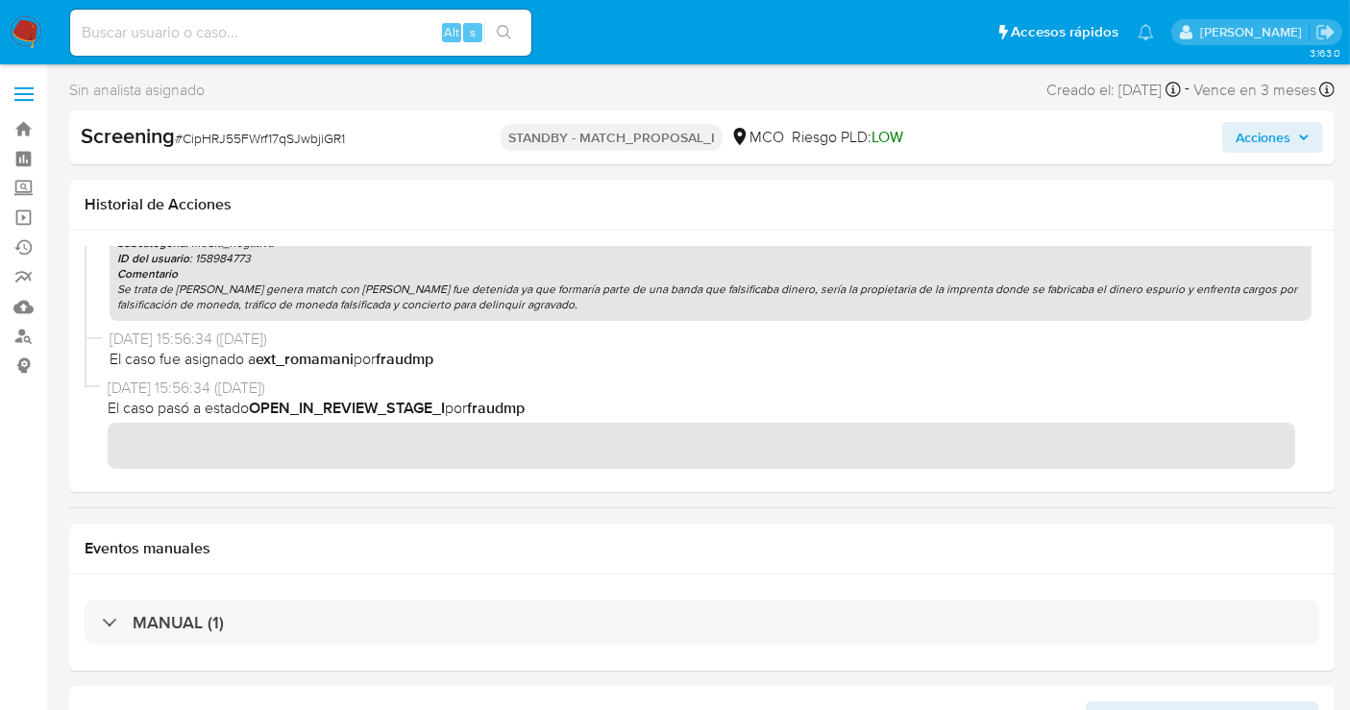
click at [1269, 134] on span "Acciones" at bounding box center [1263, 137] width 55 height 31
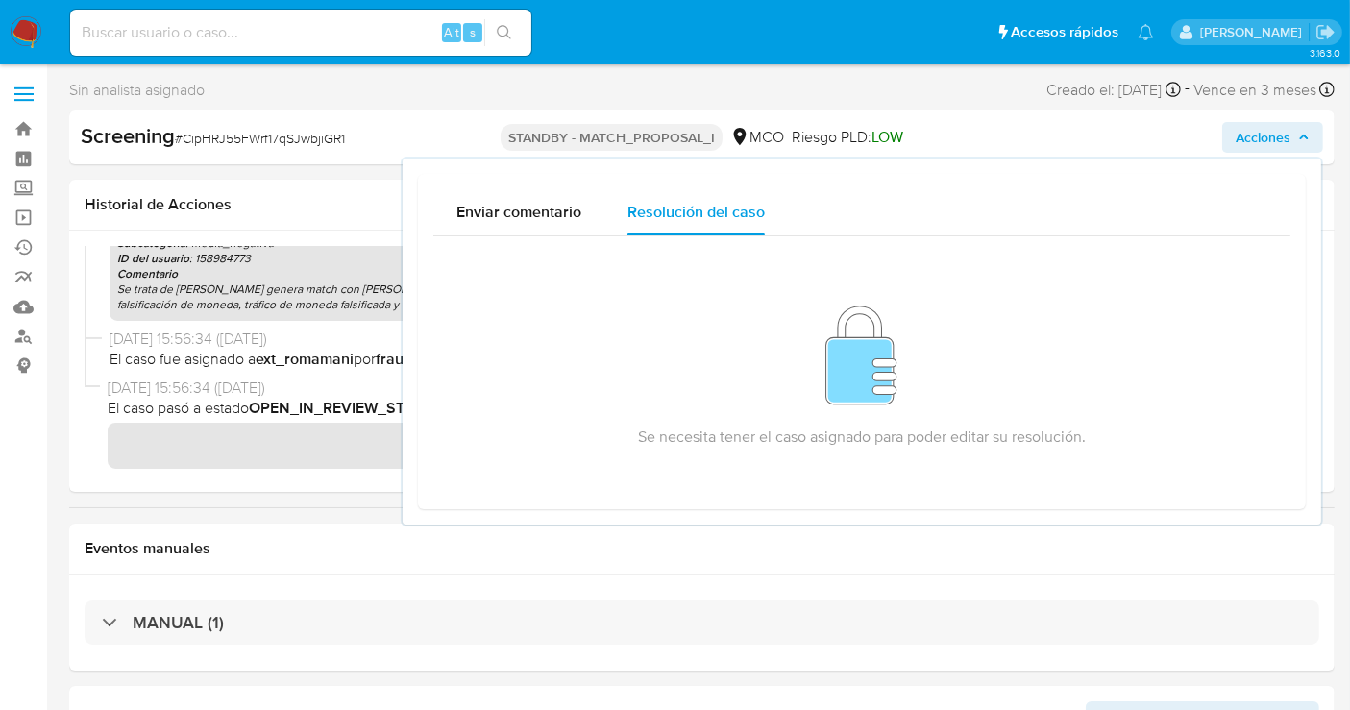
drag, startPoint x: 438, startPoint y: 88, endPoint x: 447, endPoint y: 129, distance: 41.3
click at [439, 86] on div "Sin analista asignado Asignado el: 30/09/2025 15:56:34 Creado el: 30/09/2025 Cr…" at bounding box center [702, 94] width 1266 height 34
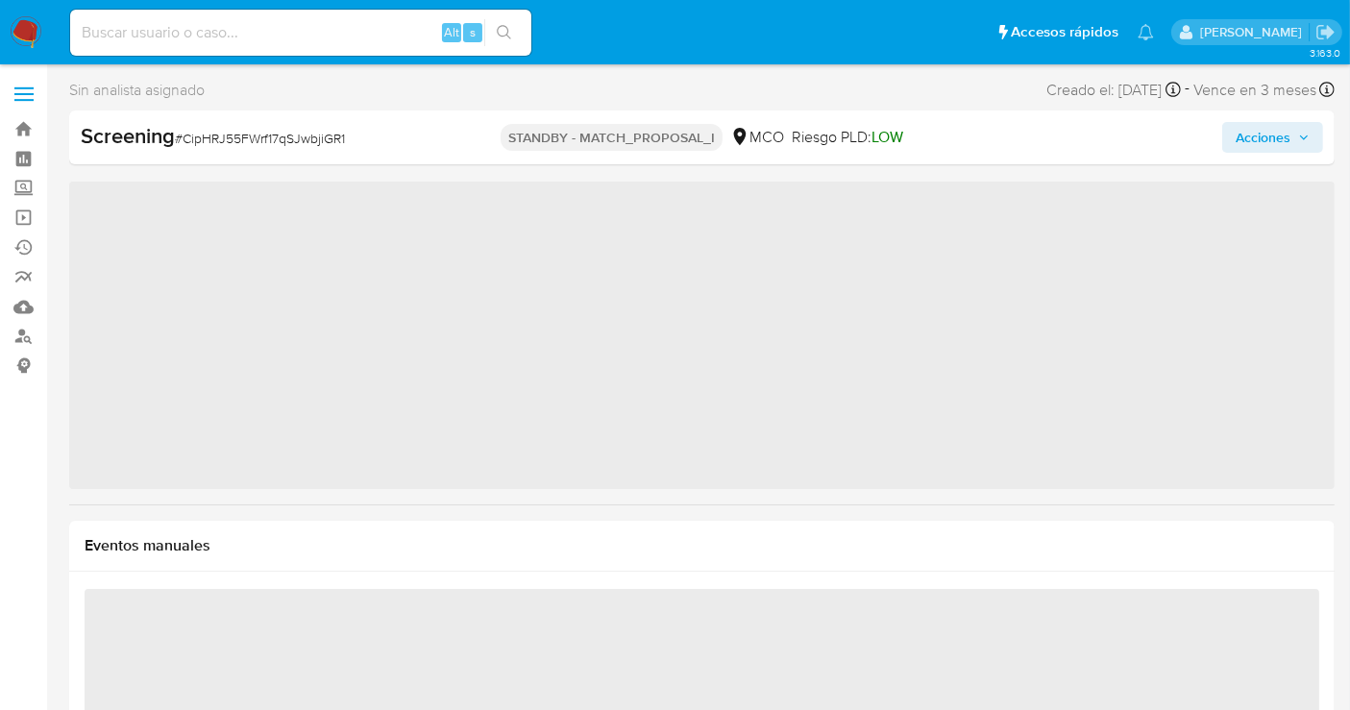
scroll to position [949, 0]
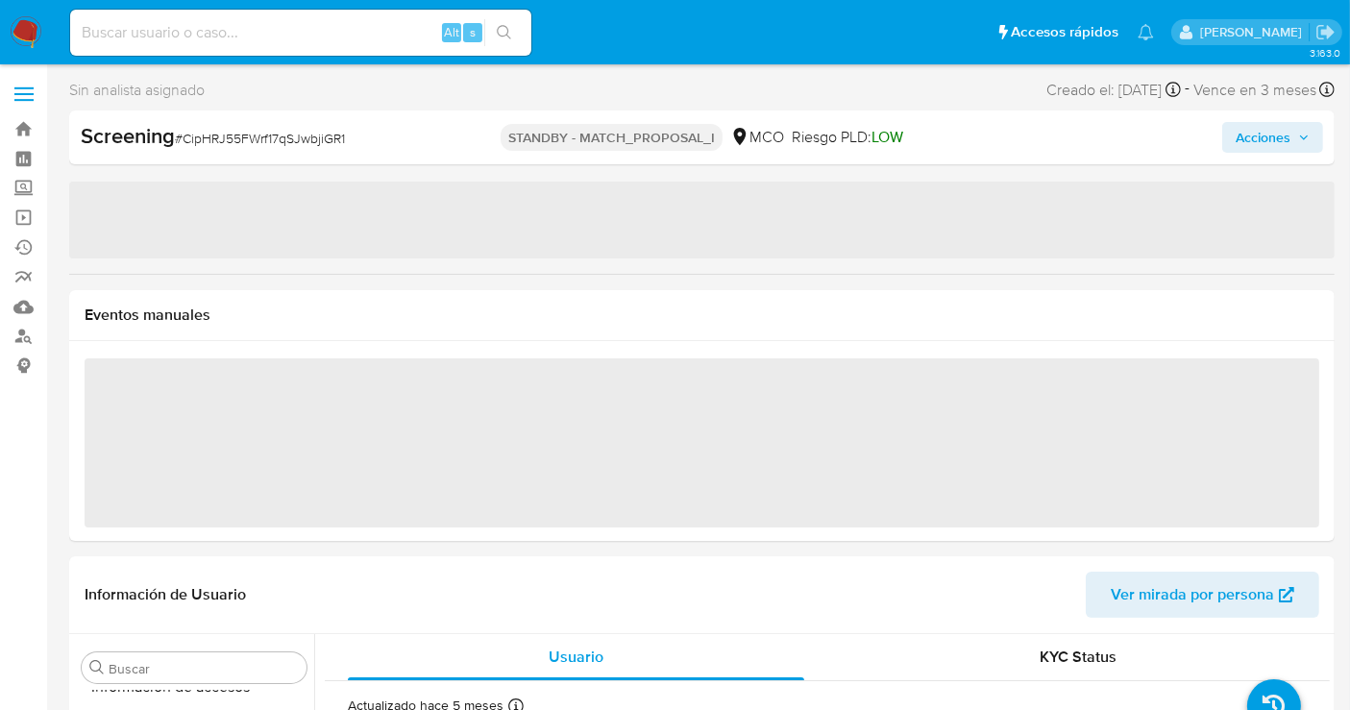
select select "10"
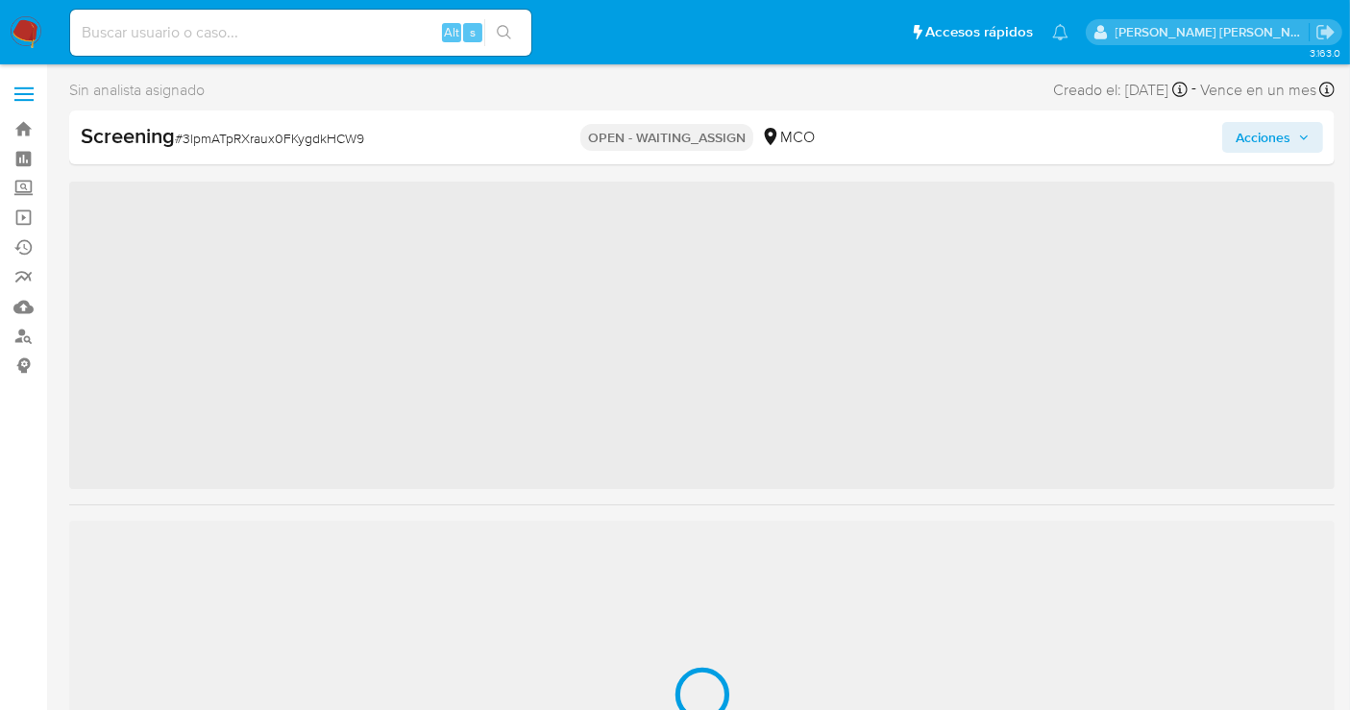
scroll to position [949, 0]
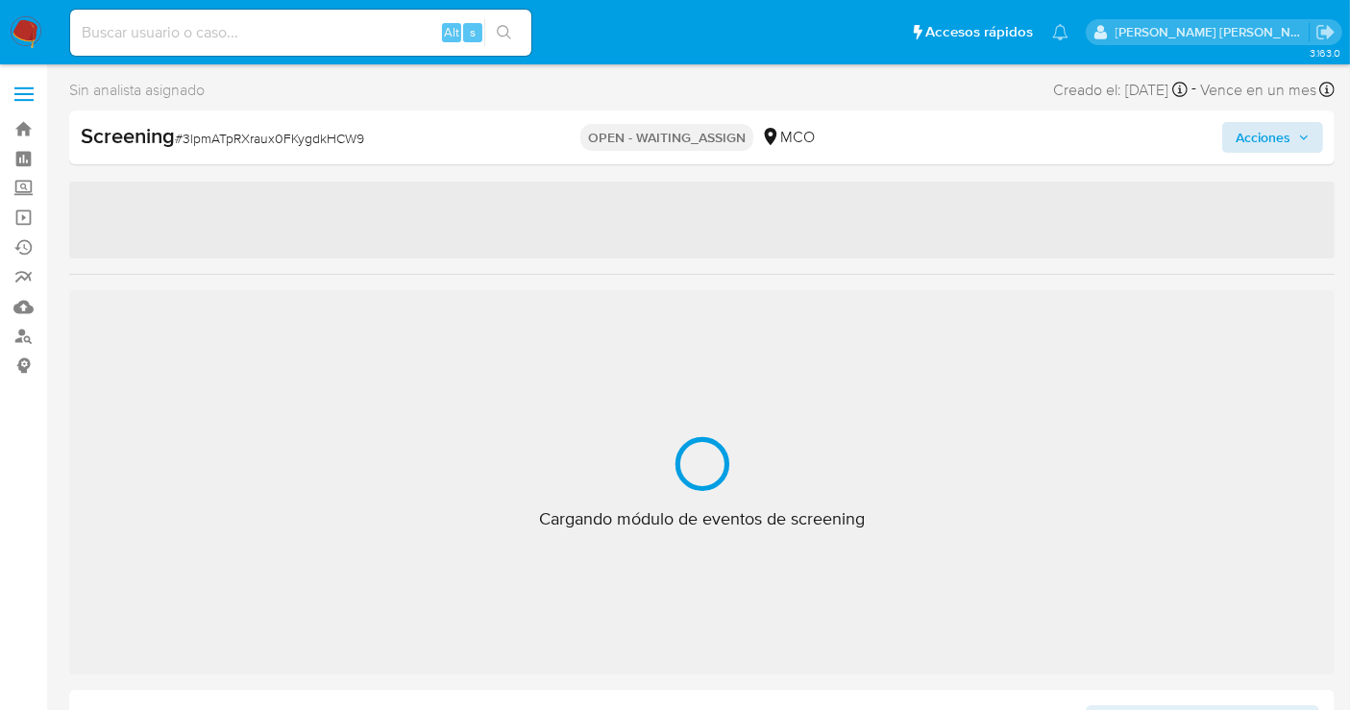
select select "10"
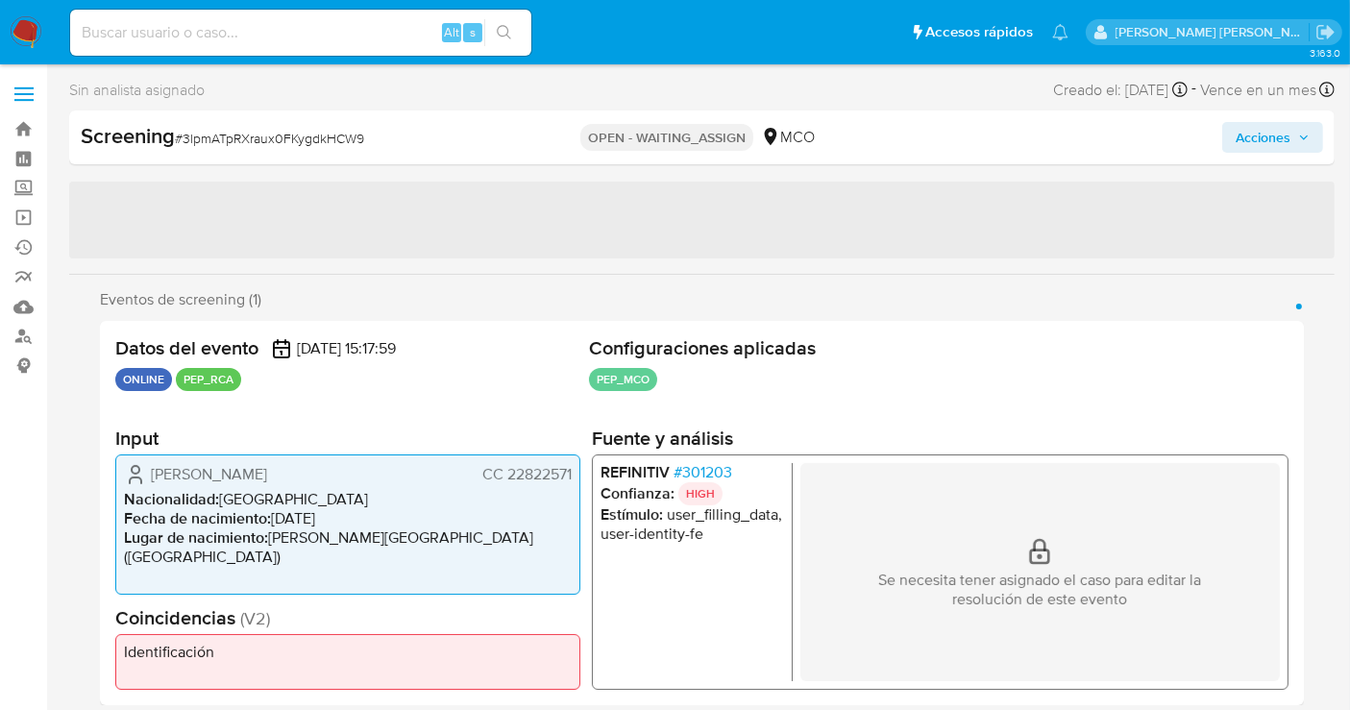
click at [1295, 137] on span "Acciones" at bounding box center [1273, 137] width 74 height 27
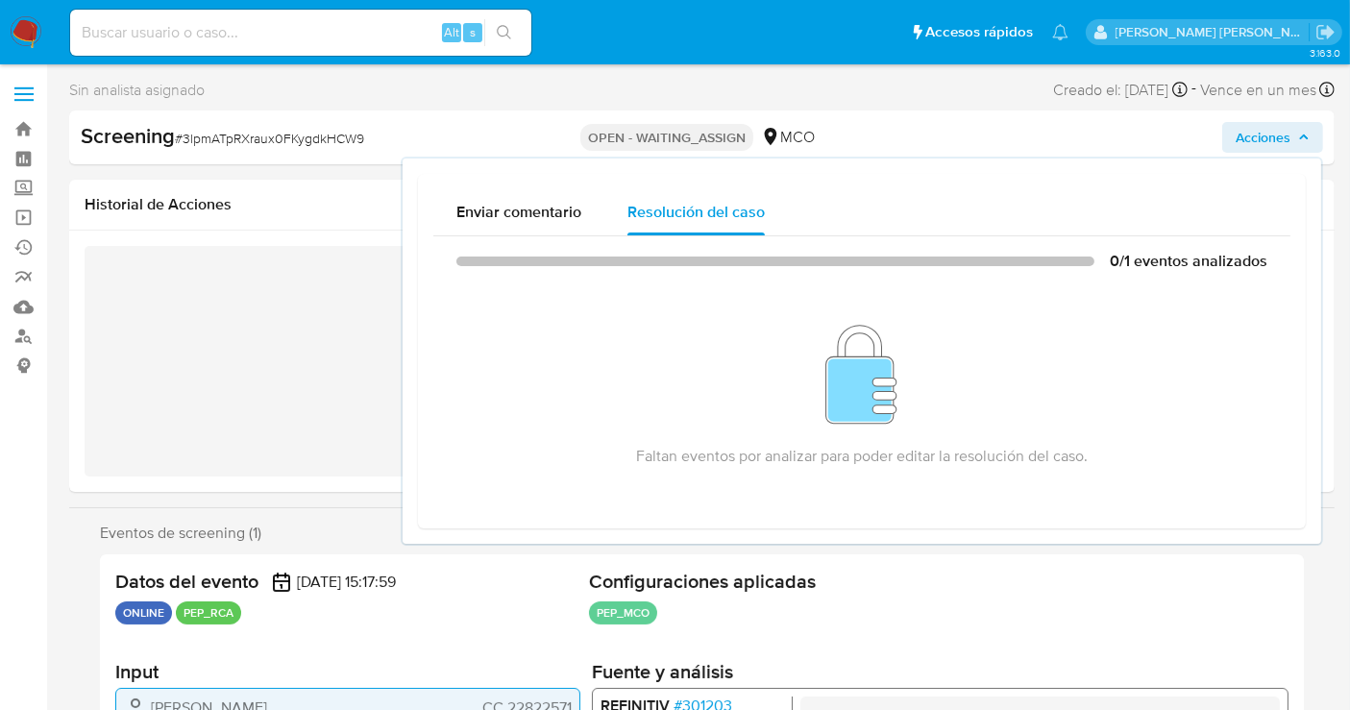
click at [1295, 137] on span "Acciones" at bounding box center [1273, 137] width 74 height 27
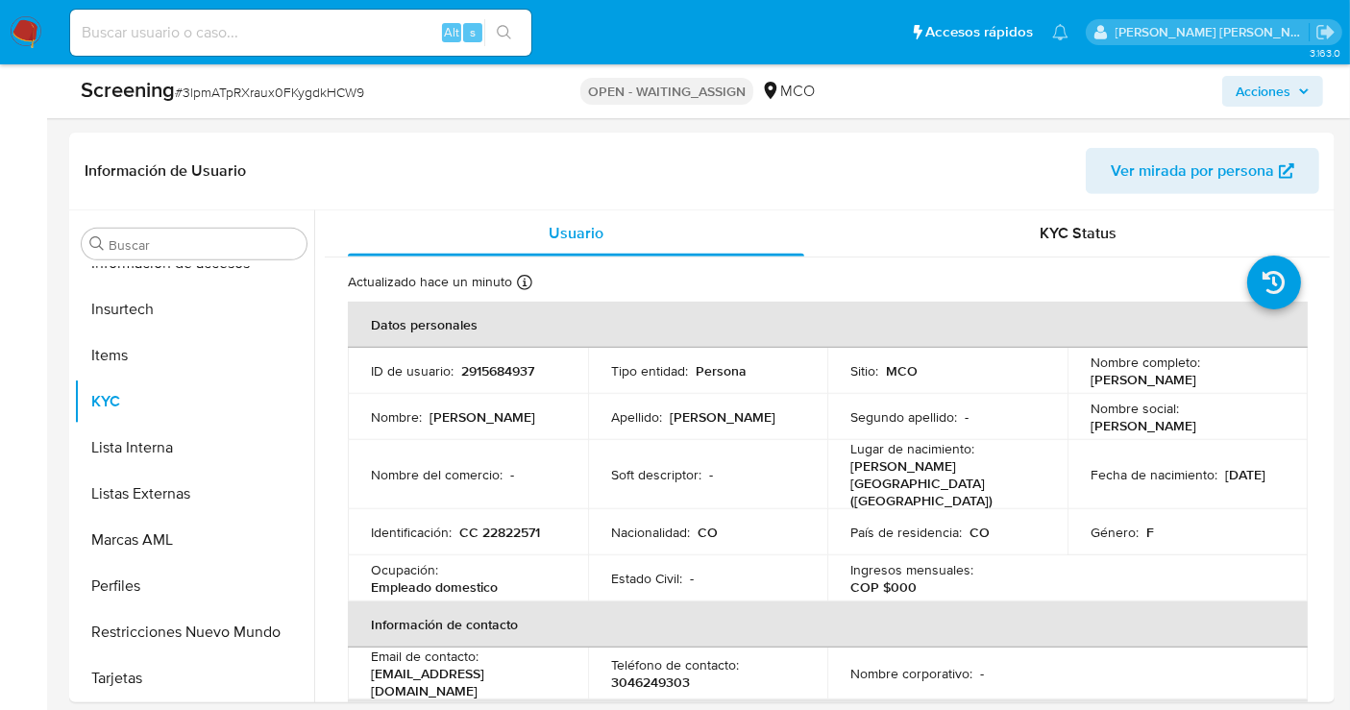
scroll to position [747, 0]
